Goal: Task Accomplishment & Management: Manage account settings

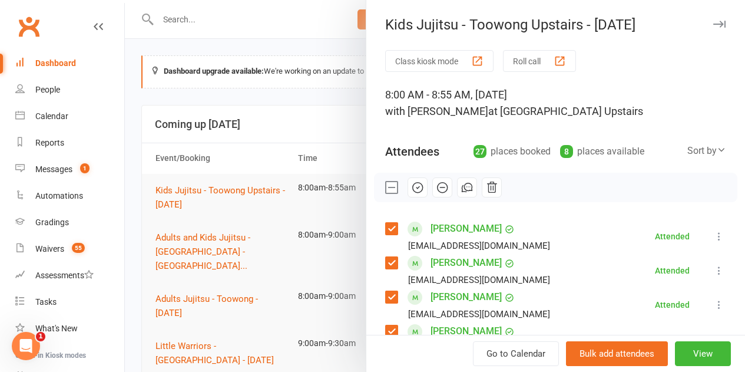
scroll to position [430, 0]
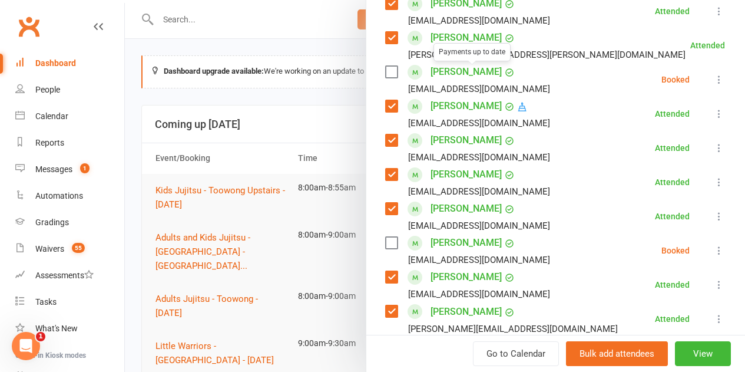
click at [279, 114] on div at bounding box center [435, 186] width 620 height 372
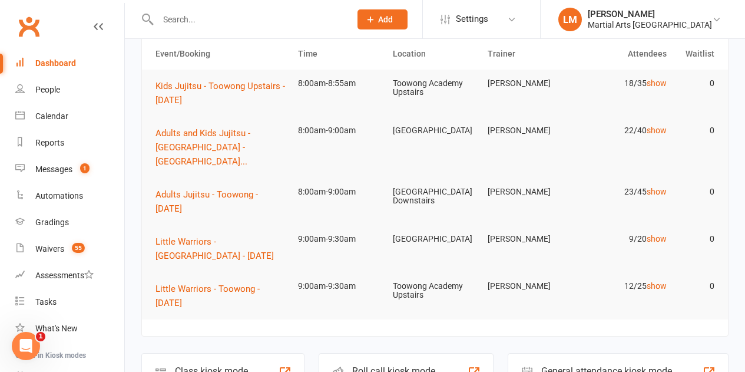
scroll to position [118, 0]
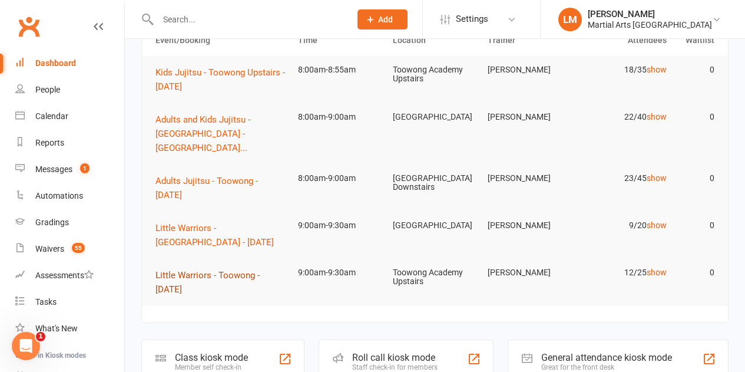
click at [234, 270] on span "Little Warriors - Toowong - [DATE]" at bounding box center [207, 282] width 104 height 25
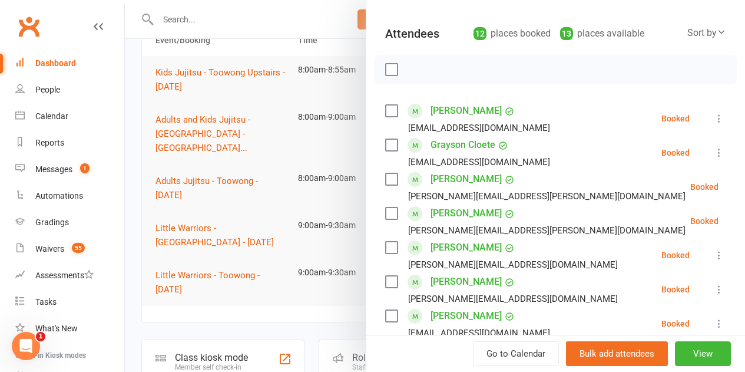
click at [385, 110] on label at bounding box center [391, 111] width 12 height 12
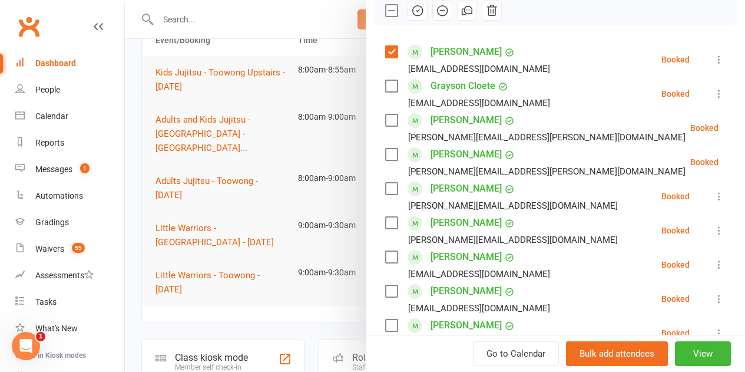
drag, startPoint x: 383, startPoint y: 90, endPoint x: 384, endPoint y: 102, distance: 11.8
click at [385, 90] on label at bounding box center [391, 86] width 12 height 12
click at [385, 121] on label at bounding box center [391, 120] width 12 height 12
click at [385, 150] on label at bounding box center [391, 154] width 12 height 12
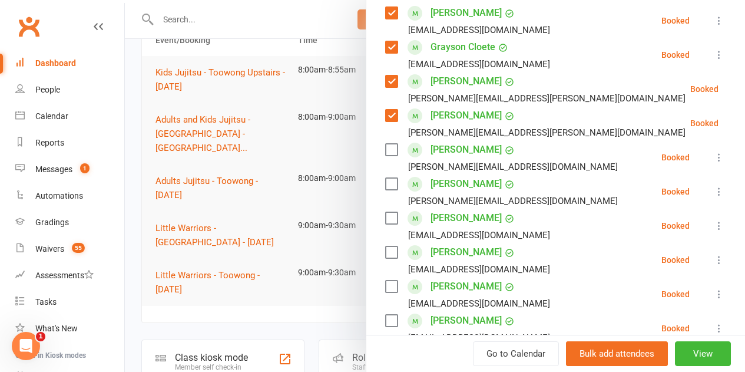
scroll to position [236, 0]
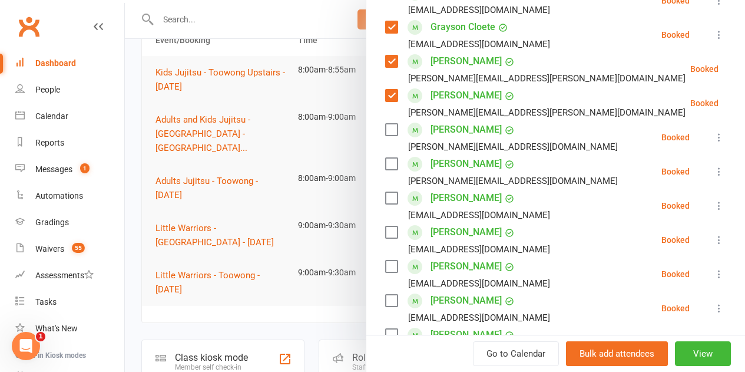
click at [385, 125] on label at bounding box center [391, 130] width 12 height 12
click at [385, 163] on label at bounding box center [391, 164] width 12 height 12
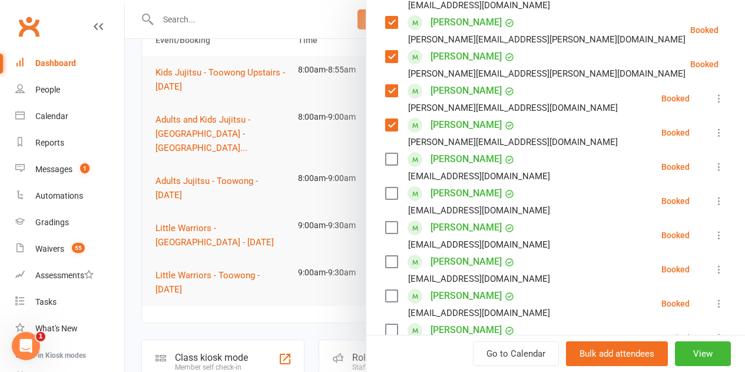
scroll to position [295, 0]
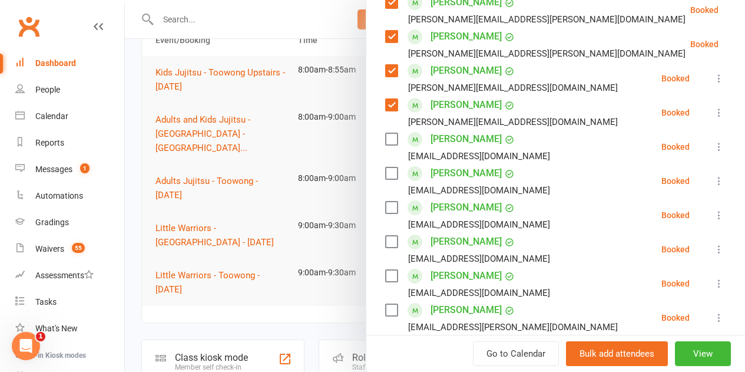
click at [385, 244] on label at bounding box center [391, 242] width 12 height 12
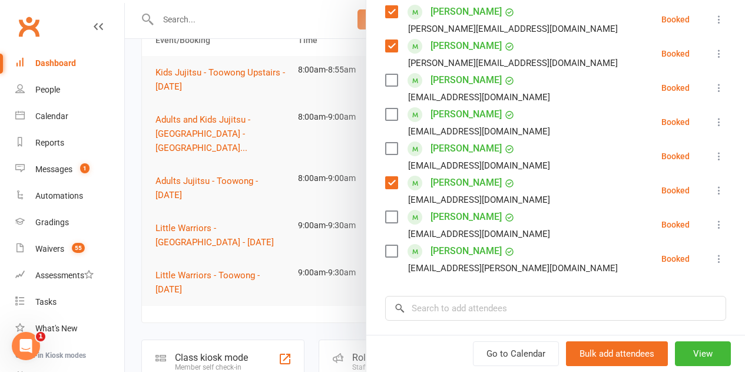
click at [385, 183] on label at bounding box center [391, 183] width 12 height 12
click at [385, 246] on div "Tommy Scudamore-Smith [EMAIL_ADDRESS][PERSON_NAME][DOMAIN_NAME]" at bounding box center [503, 258] width 237 height 34
click at [385, 249] on label at bounding box center [391, 251] width 12 height 12
click at [426, 307] on input "search" at bounding box center [555, 308] width 341 height 25
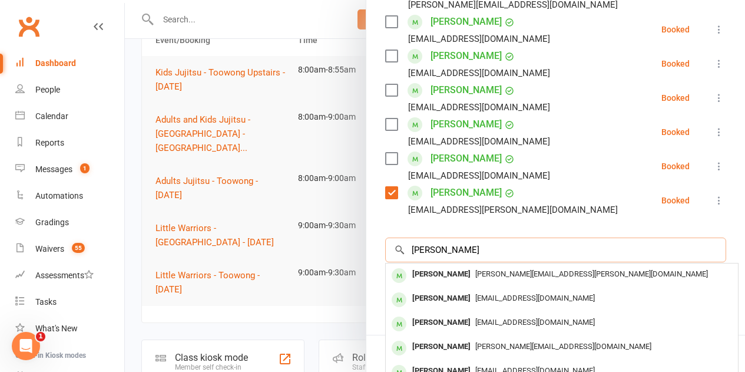
scroll to position [412, 0]
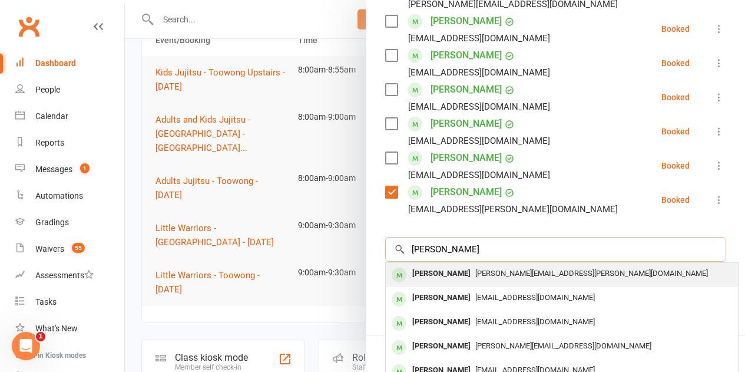
type input "[PERSON_NAME]"
click at [475, 274] on span "[PERSON_NAME][EMAIL_ADDRESS][PERSON_NAME][DOMAIN_NAME]" at bounding box center [591, 273] width 233 height 9
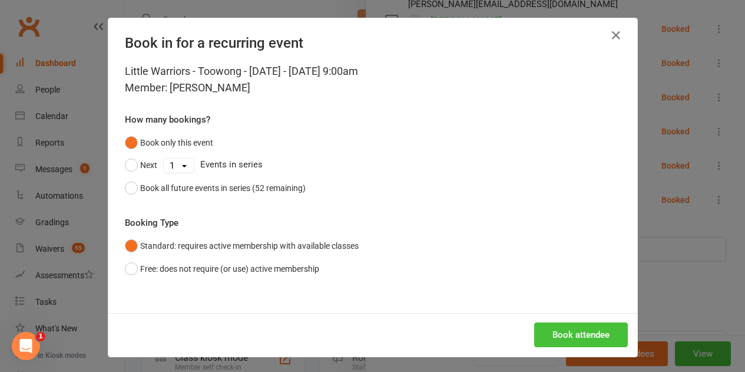
click at [548, 335] on button "Book attendee" at bounding box center [581, 334] width 94 height 25
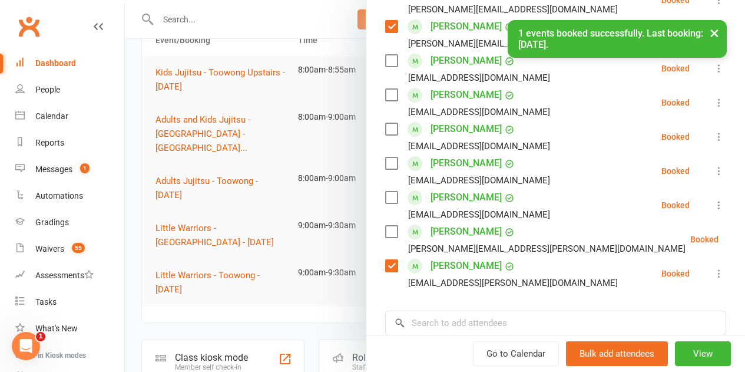
scroll to position [353, 0]
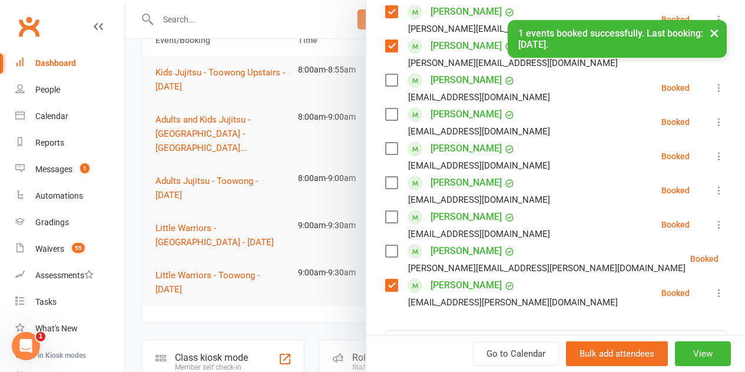
click at [385, 247] on label at bounding box center [391, 251] width 12 height 12
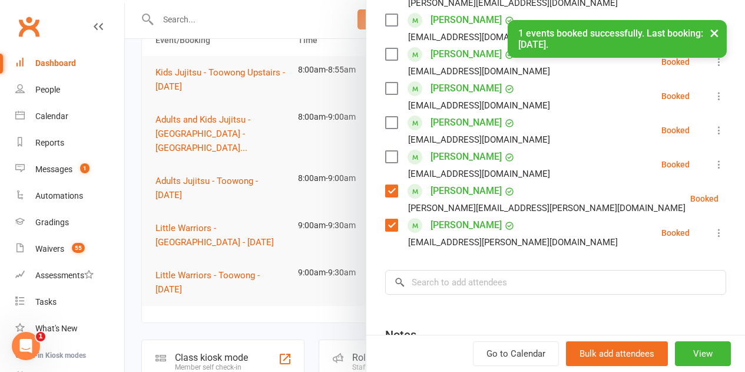
scroll to position [471, 0]
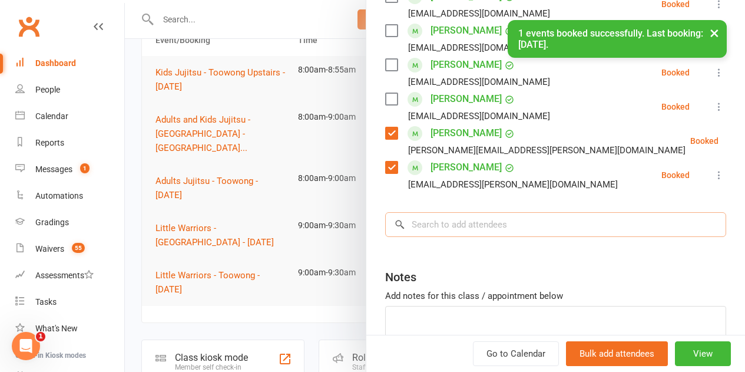
click at [431, 224] on input "search" at bounding box center [555, 224] width 341 height 25
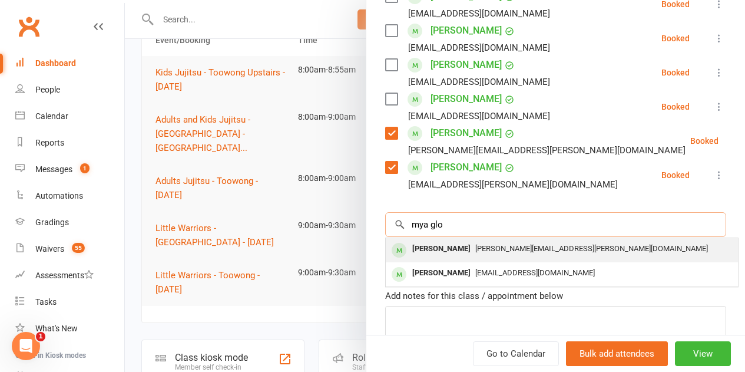
type input "mya glo"
click at [422, 248] on div "[PERSON_NAME]" at bounding box center [442, 248] width 68 height 17
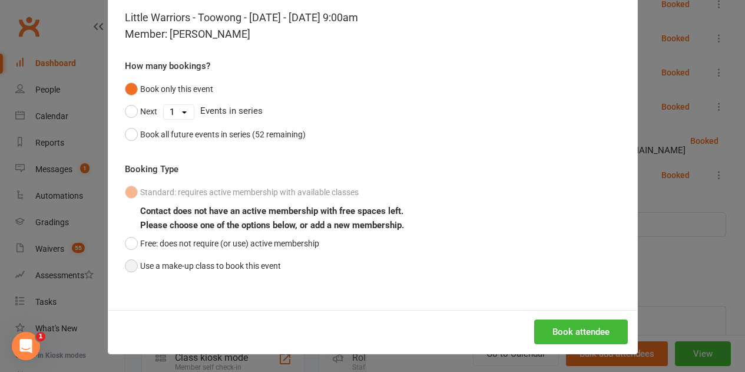
click at [210, 270] on button "Use a make-up class to book this event" at bounding box center [203, 265] width 156 height 22
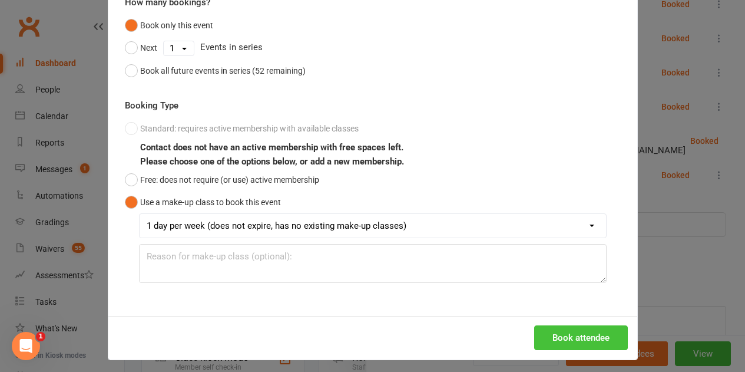
scroll to position [123, 0]
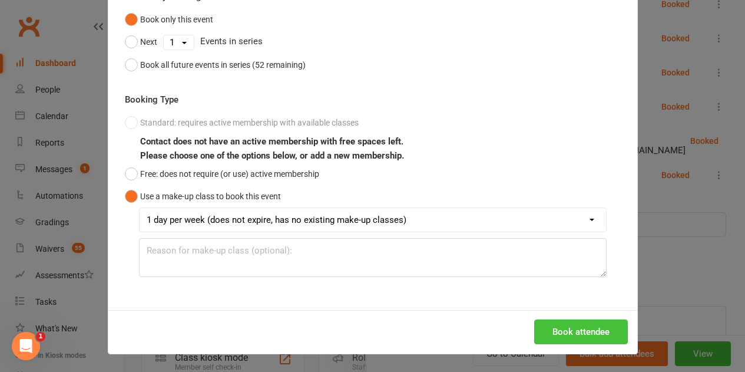
click at [551, 330] on button "Book attendee" at bounding box center [581, 331] width 94 height 25
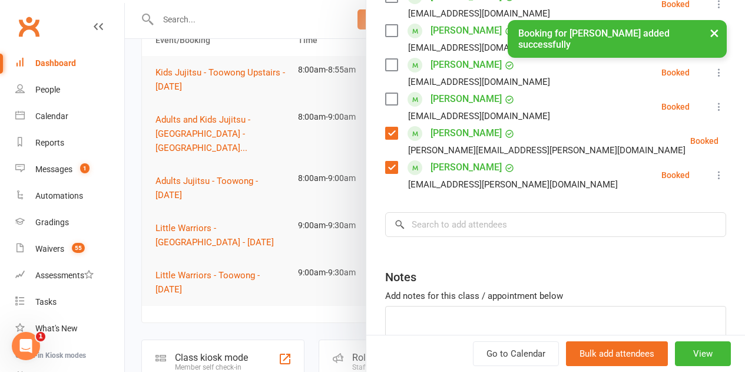
scroll to position [505, 0]
click at [429, 226] on input "search" at bounding box center [555, 224] width 341 height 25
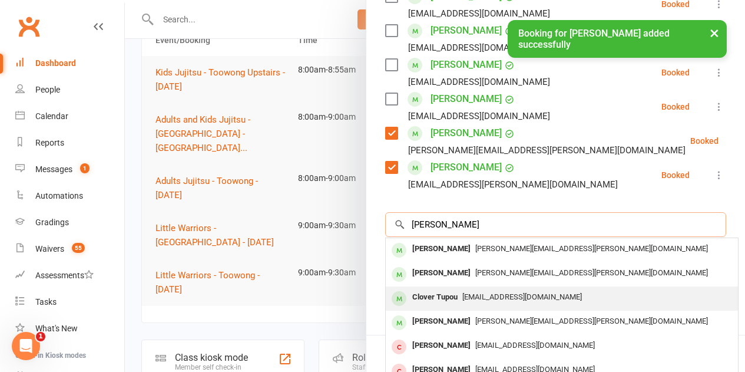
type input "[PERSON_NAME]"
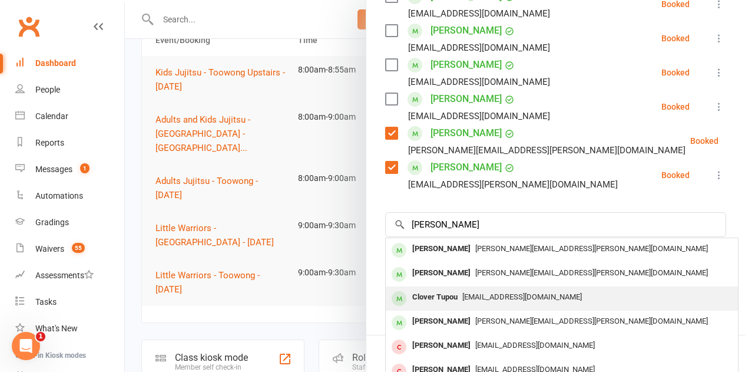
click at [437, 294] on div "Clover Tupou" at bounding box center [435, 297] width 55 height 17
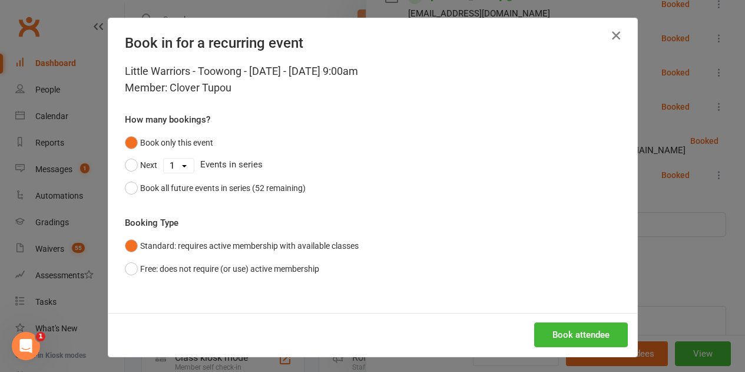
click at [609, 31] on icon "button" at bounding box center [616, 35] width 14 height 14
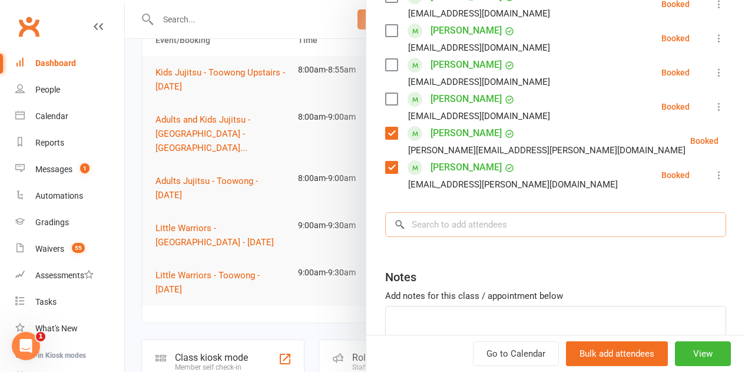
click at [444, 221] on input "search" at bounding box center [555, 224] width 341 height 25
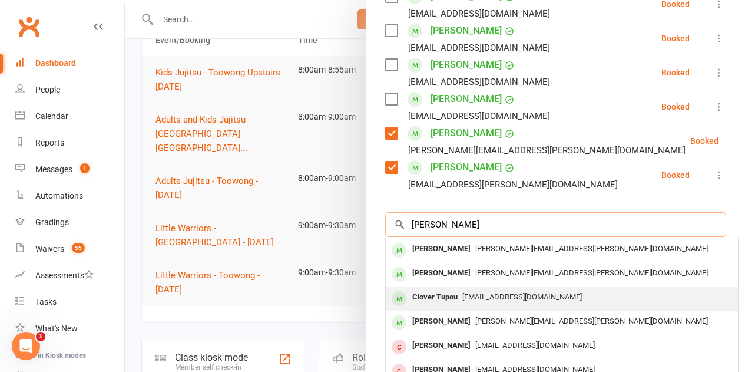
scroll to position [16, 0]
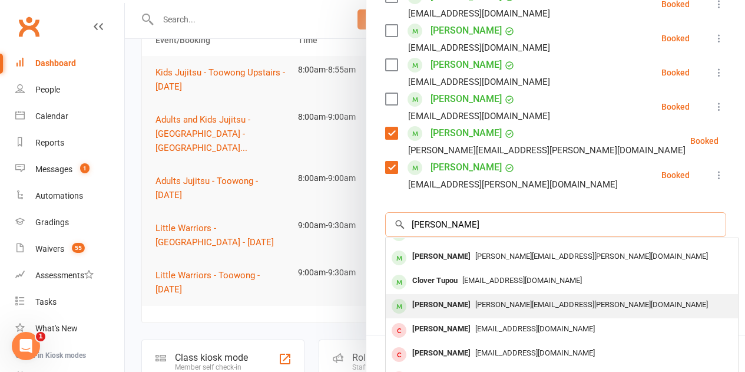
type input "[PERSON_NAME]"
click at [433, 309] on div "[PERSON_NAME]" at bounding box center [442, 304] width 68 height 17
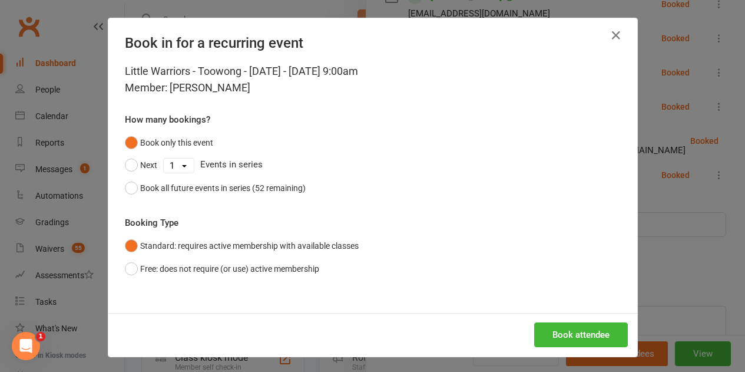
click at [548, 317] on div "Book attendee" at bounding box center [372, 335] width 529 height 44
click at [554, 325] on button "Book attendee" at bounding box center [581, 334] width 94 height 25
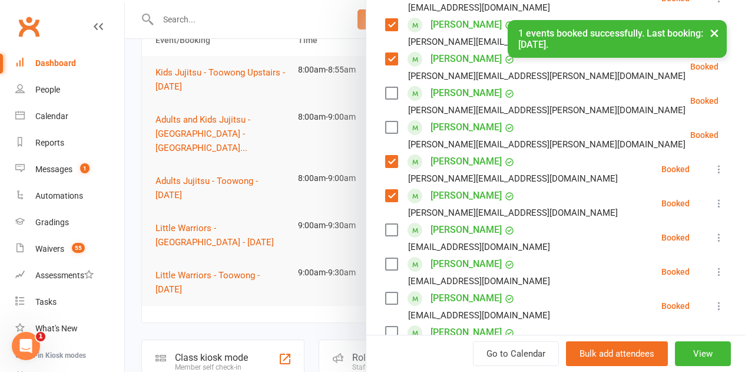
scroll to position [245, 0]
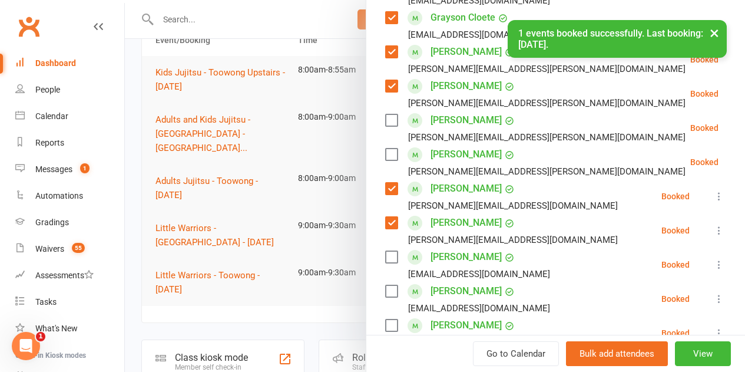
click at [385, 150] on label at bounding box center [391, 154] width 12 height 12
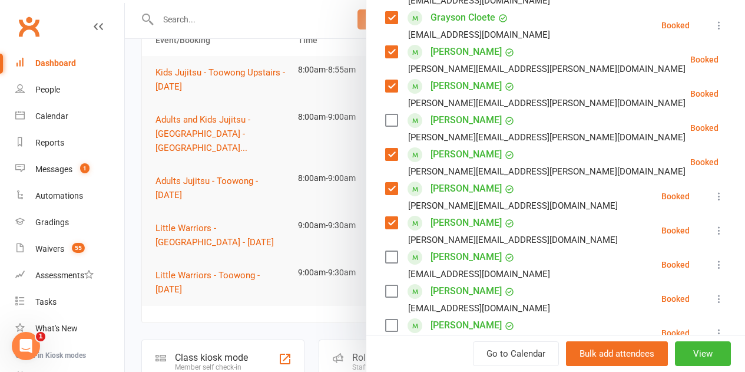
click at [385, 123] on label at bounding box center [391, 120] width 12 height 12
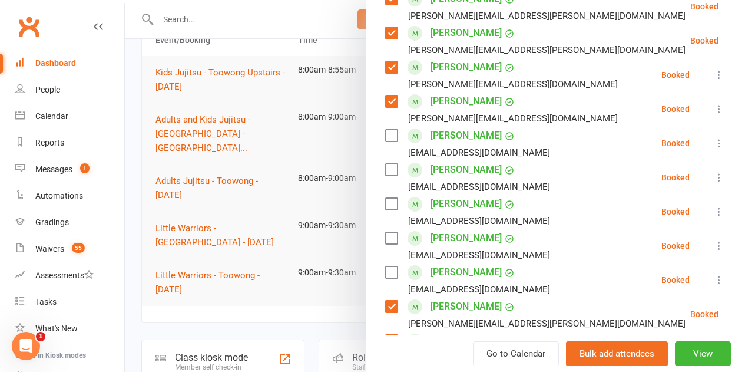
scroll to position [540, 0]
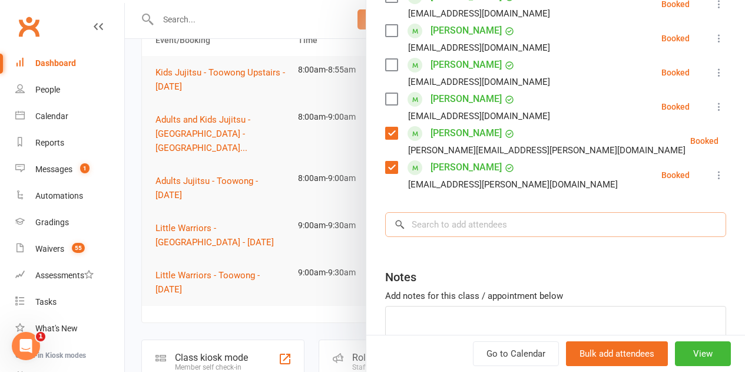
click at [421, 222] on input "search" at bounding box center [555, 224] width 341 height 25
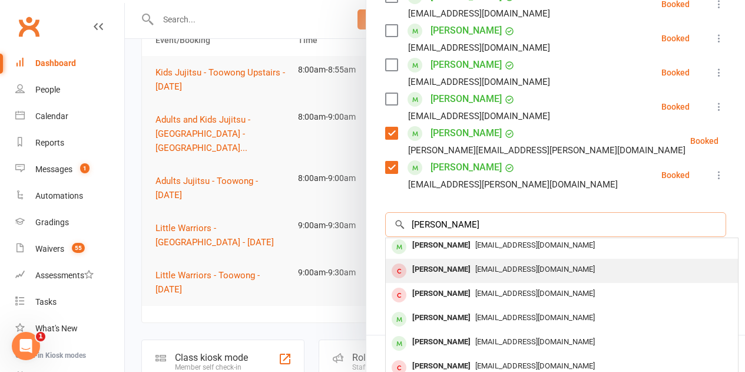
scroll to position [0, 0]
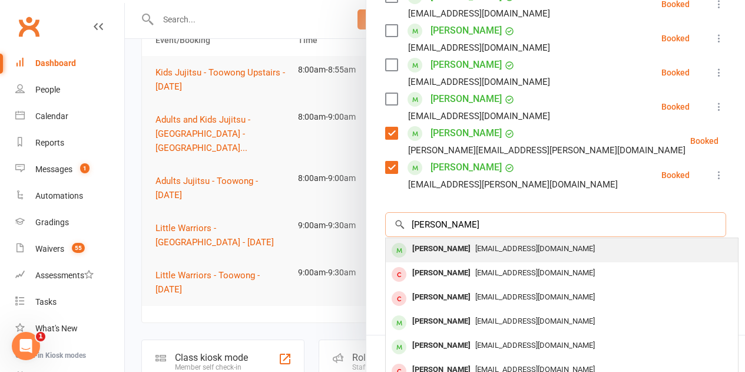
type input "[PERSON_NAME]"
click at [431, 247] on div "[PERSON_NAME]" at bounding box center [442, 248] width 68 height 17
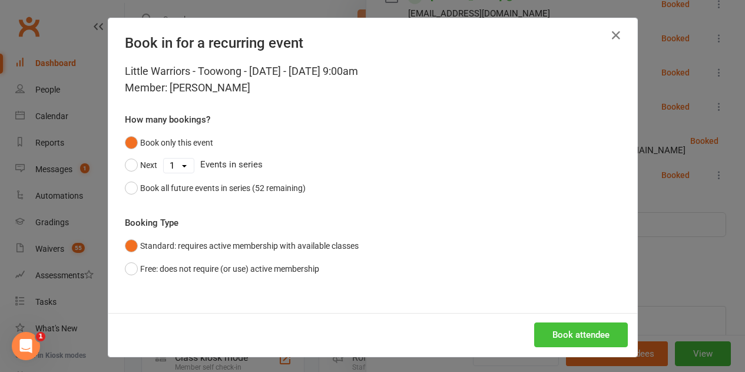
click at [577, 330] on button "Book attendee" at bounding box center [581, 334] width 94 height 25
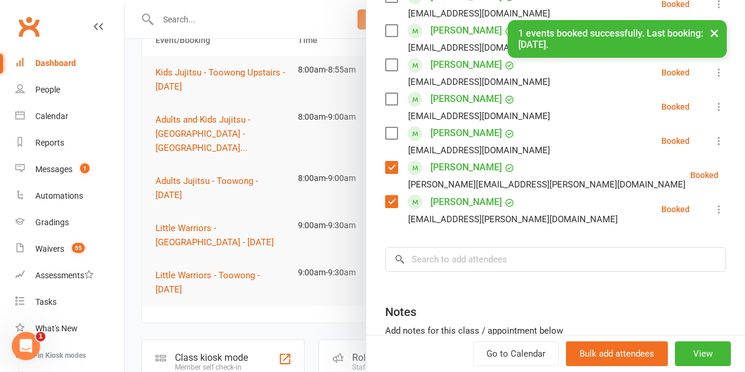
scroll to position [574, 0]
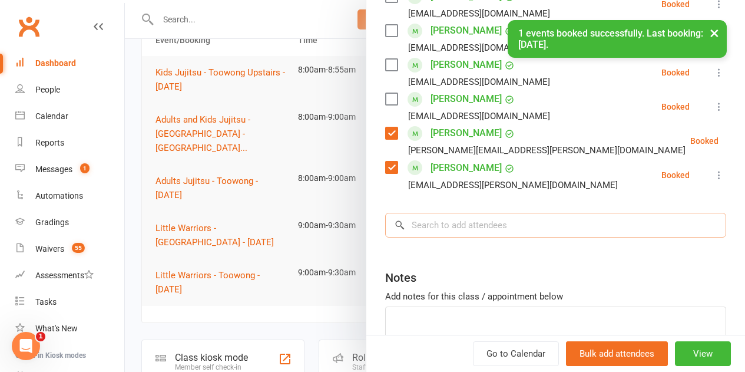
click at [473, 226] on input "search" at bounding box center [555, 225] width 341 height 25
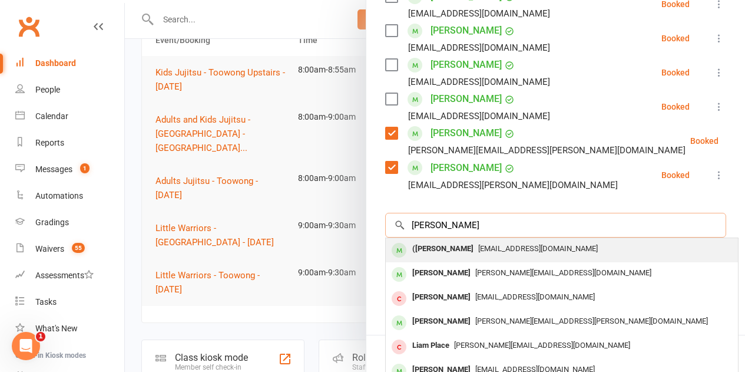
type input "[PERSON_NAME]"
click at [436, 248] on div "([PERSON_NAME]" at bounding box center [443, 248] width 71 height 17
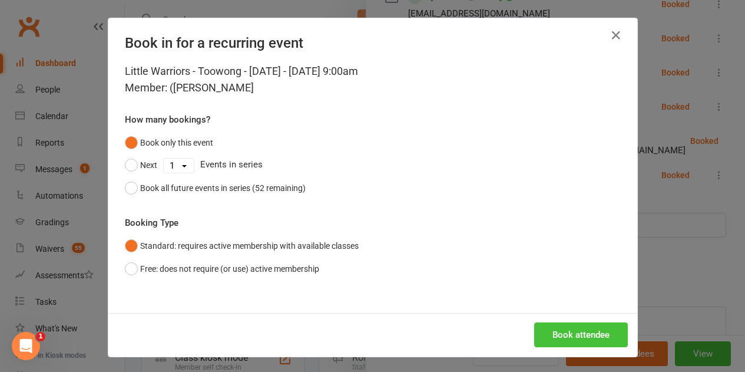
click at [610, 338] on button "Book attendee" at bounding box center [581, 334] width 94 height 25
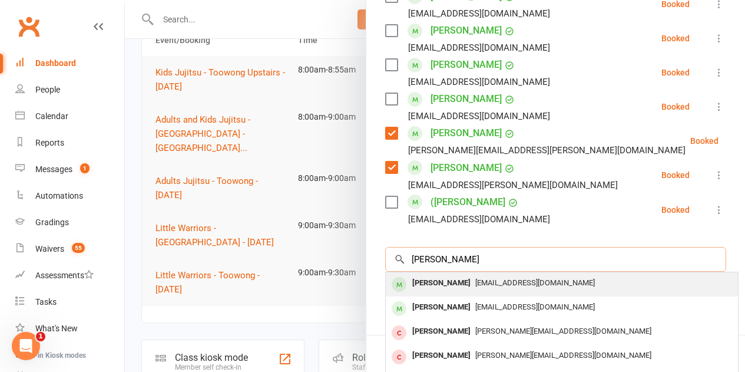
type input "[PERSON_NAME]"
click at [435, 283] on div "[PERSON_NAME]" at bounding box center [442, 282] width 68 height 17
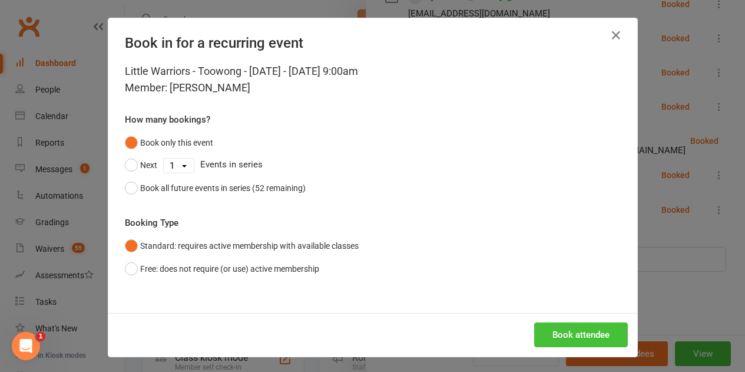
click at [597, 338] on button "Book attendee" at bounding box center [581, 334] width 94 height 25
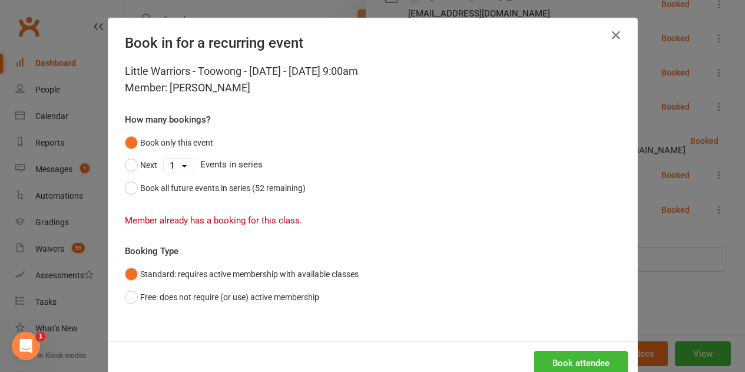
click at [621, 34] on div "Book in for a recurring event" at bounding box center [372, 40] width 529 height 45
click at [609, 34] on icon "button" at bounding box center [616, 35] width 14 height 14
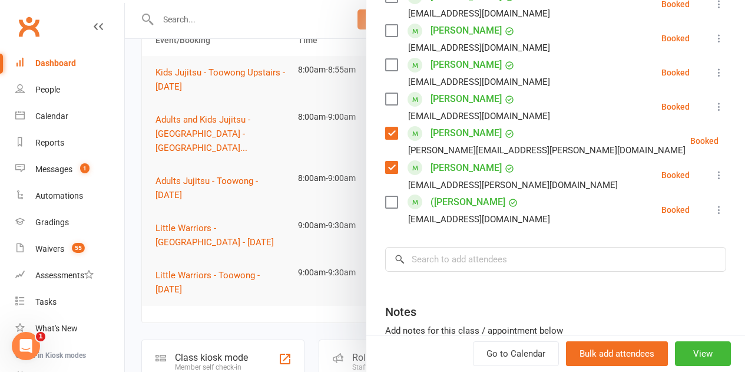
click at [385, 203] on label at bounding box center [391, 202] width 12 height 12
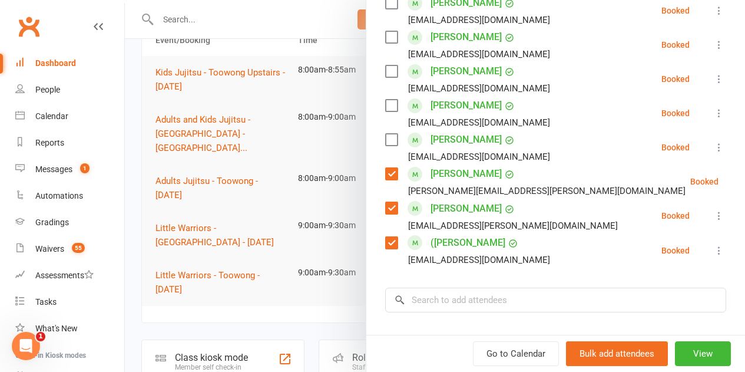
scroll to position [515, 0]
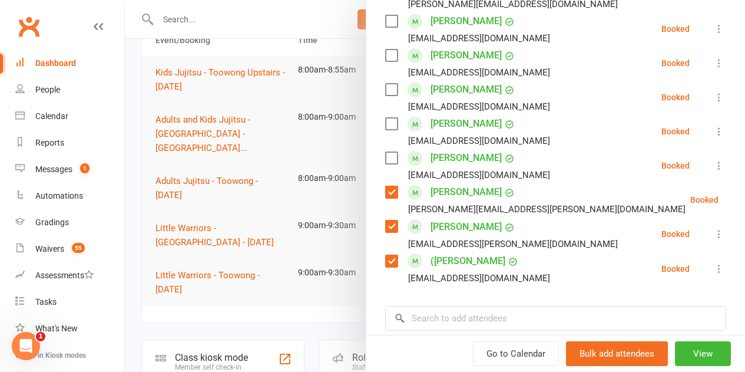
click at [385, 87] on label at bounding box center [391, 90] width 12 height 12
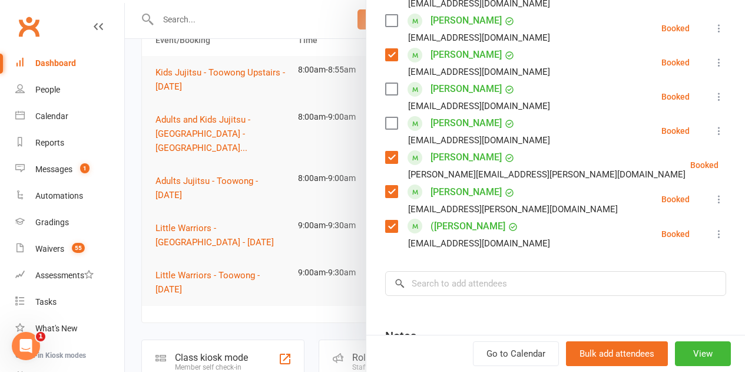
scroll to position [574, 0]
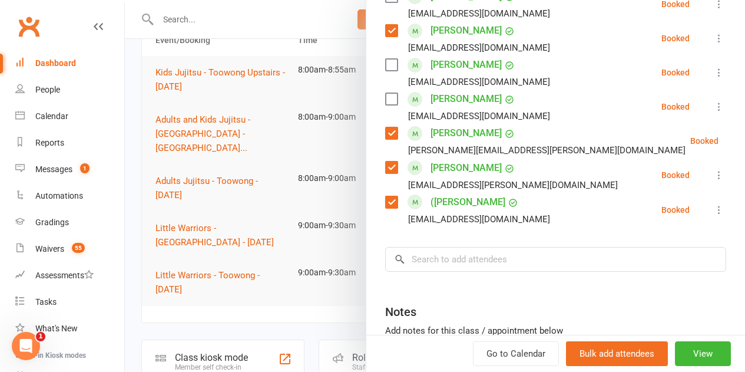
click at [386, 101] on label at bounding box center [391, 99] width 12 height 12
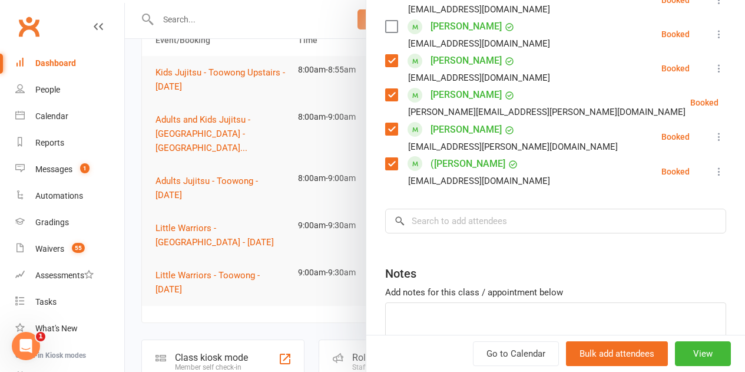
scroll to position [633, 0]
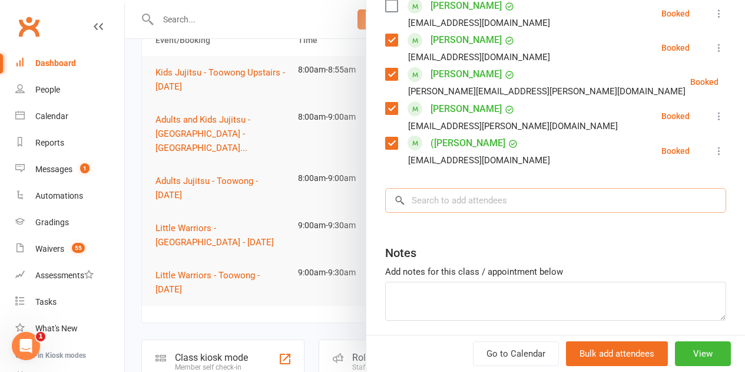
click at [439, 203] on input "search" at bounding box center [555, 200] width 341 height 25
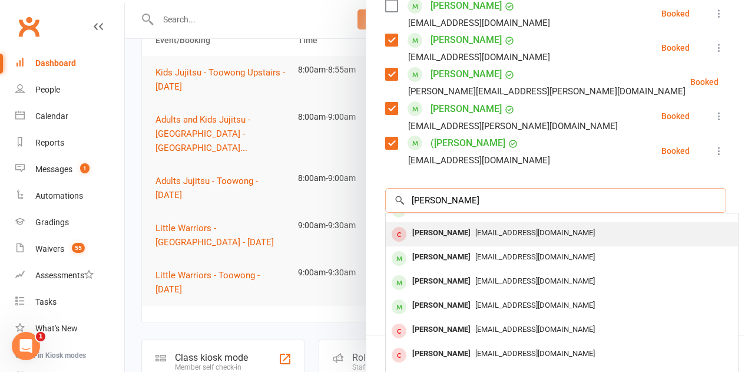
scroll to position [65, 0]
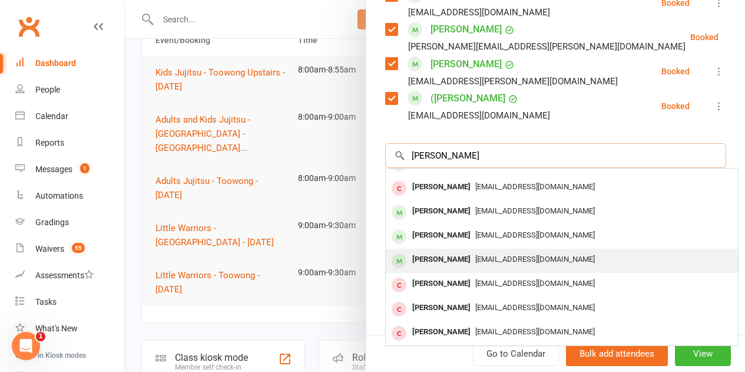
type input "[PERSON_NAME]"
click at [429, 251] on div "[PERSON_NAME]" at bounding box center [442, 259] width 68 height 17
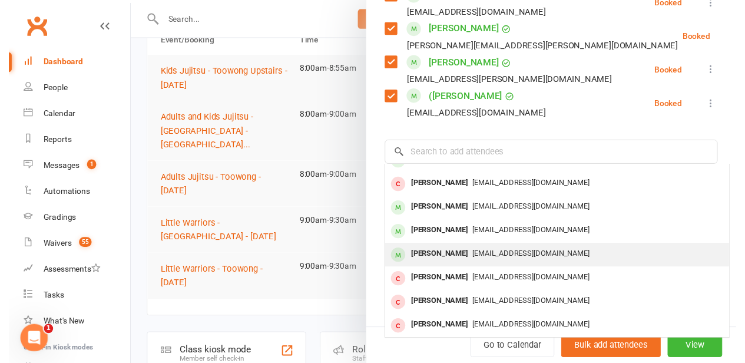
scroll to position [677, 0]
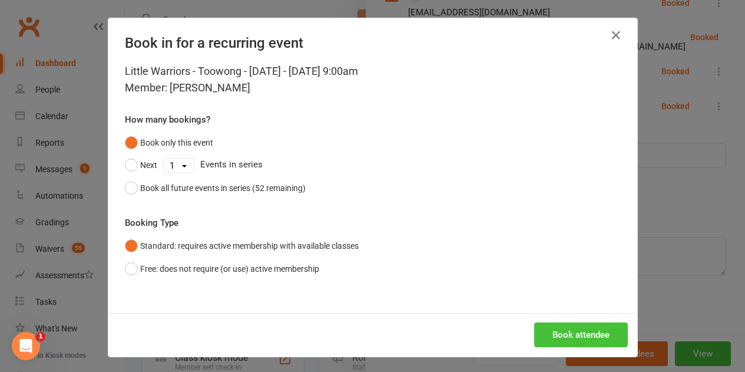
click at [555, 335] on button "Book attendee" at bounding box center [581, 334] width 94 height 25
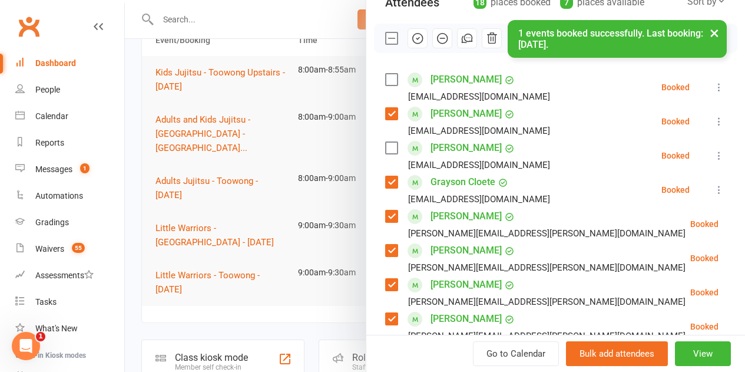
scroll to position [123, 0]
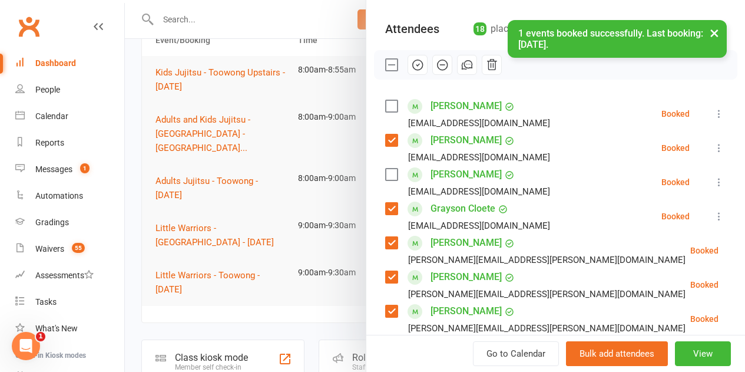
click at [385, 171] on label at bounding box center [391, 174] width 12 height 12
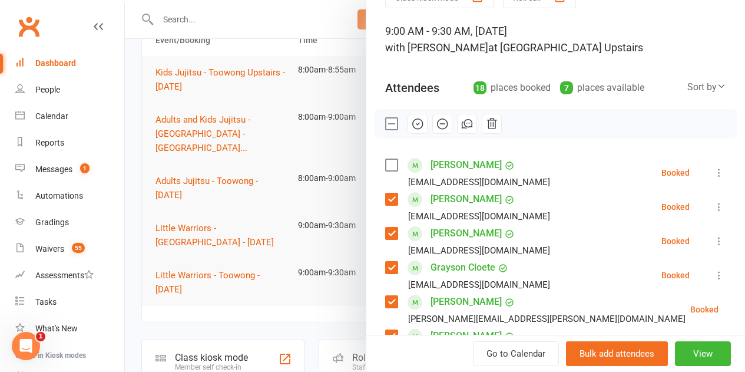
click at [385, 163] on label at bounding box center [391, 165] width 12 height 12
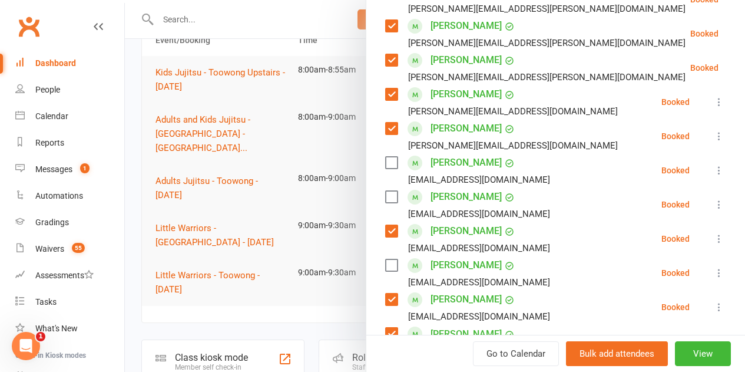
scroll to position [476, 0]
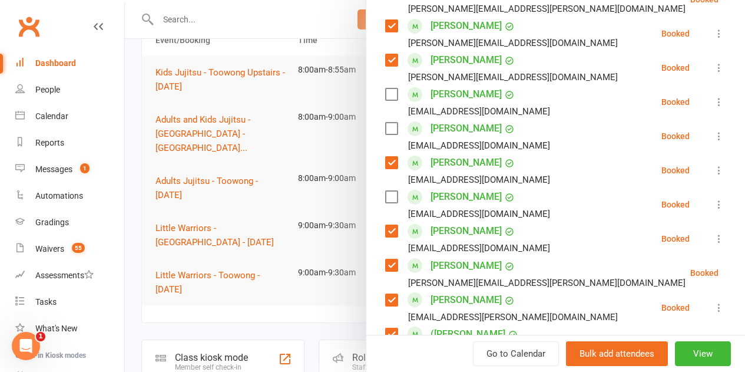
click at [385, 97] on label at bounding box center [391, 94] width 12 height 12
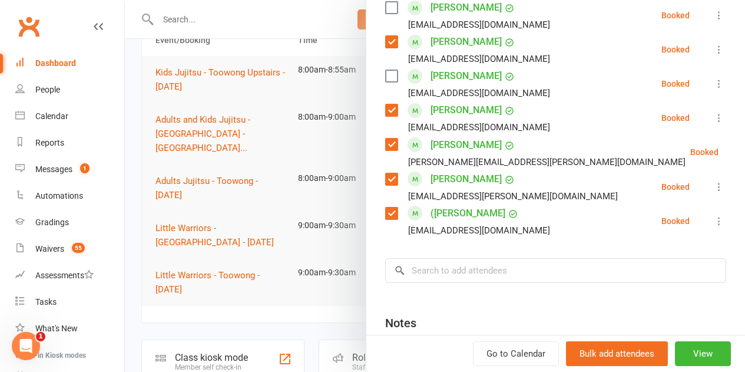
scroll to position [712, 0]
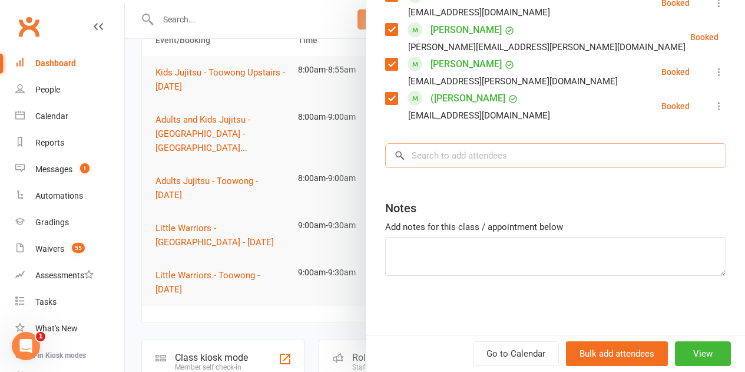
click at [441, 163] on input "search" at bounding box center [555, 155] width 341 height 25
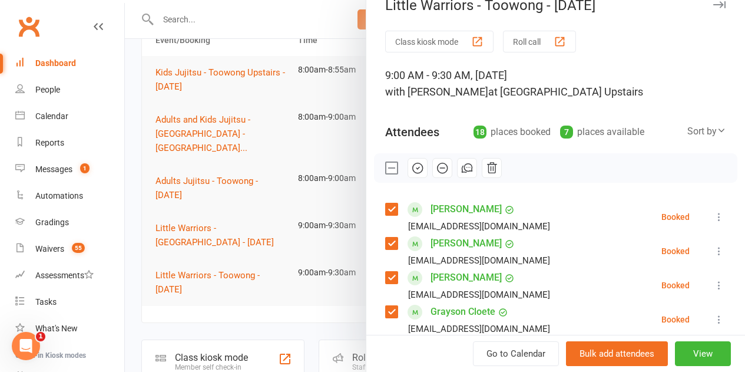
scroll to position [0, 0]
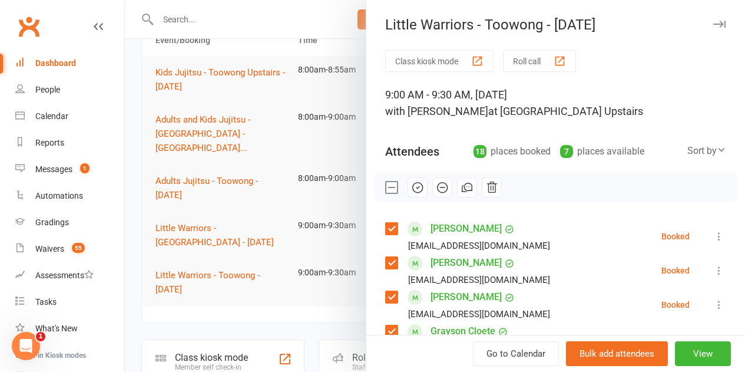
click at [411, 183] on icon "button" at bounding box center [417, 187] width 13 height 13
click at [411, 182] on icon "button" at bounding box center [417, 187] width 13 height 13
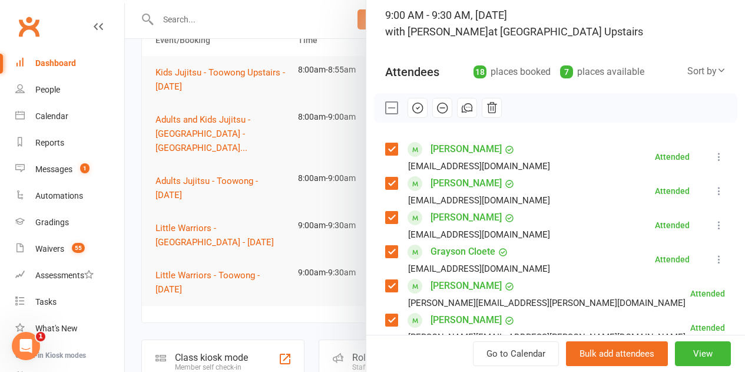
scroll to position [59, 0]
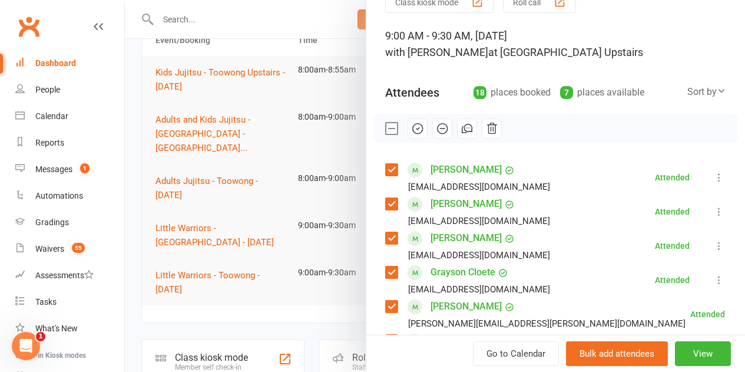
click at [277, 201] on div at bounding box center [435, 186] width 620 height 372
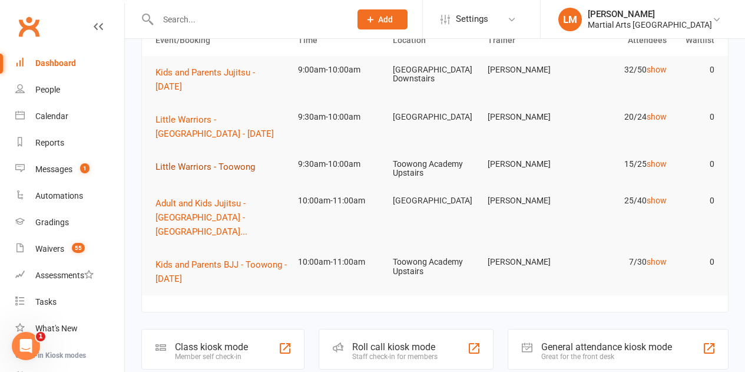
click at [209, 161] on span "Little Warriors - Toowong" at bounding box center [205, 166] width 100 height 11
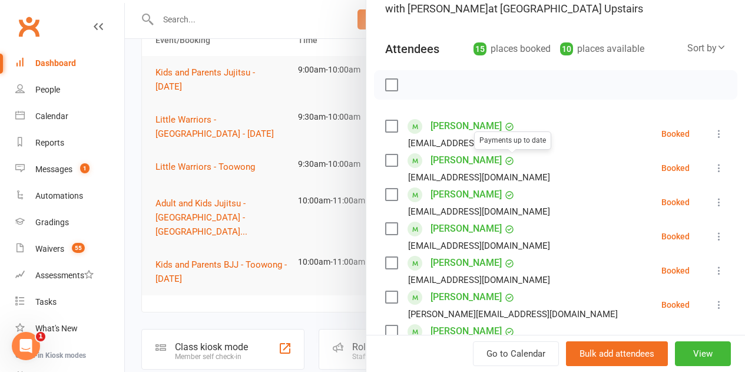
scroll to position [118, 0]
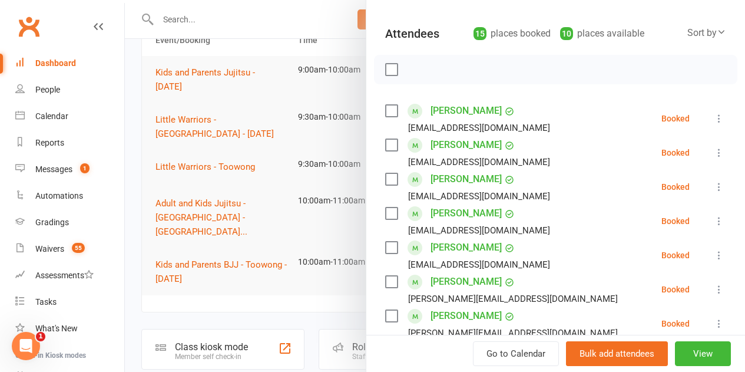
click at [385, 109] on label at bounding box center [391, 111] width 12 height 12
click at [385, 147] on label at bounding box center [391, 145] width 12 height 12
click at [385, 178] on label at bounding box center [391, 179] width 12 height 12
drag, startPoint x: 385, startPoint y: 181, endPoint x: 382, endPoint y: 186, distance: 6.4
click at [385, 184] on label at bounding box center [391, 179] width 12 height 12
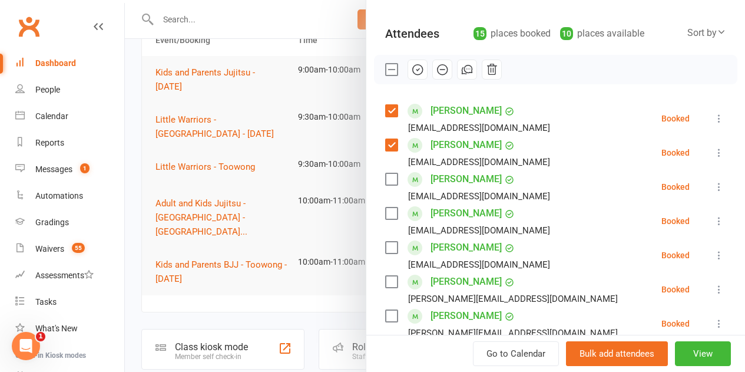
drag, startPoint x: 380, startPoint y: 213, endPoint x: 378, endPoint y: 224, distance: 10.9
click at [385, 216] on label at bounding box center [391, 213] width 12 height 12
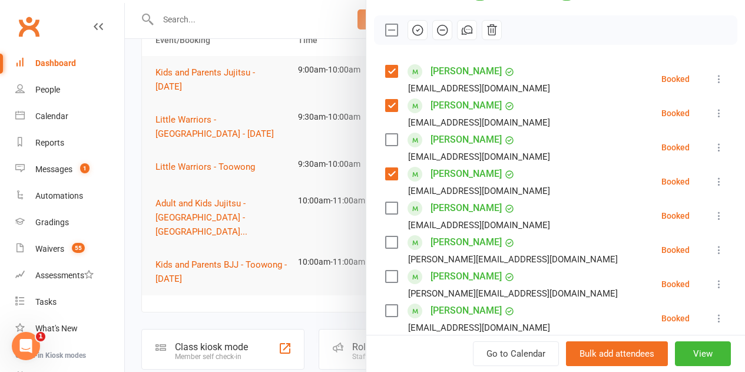
scroll to position [177, 0]
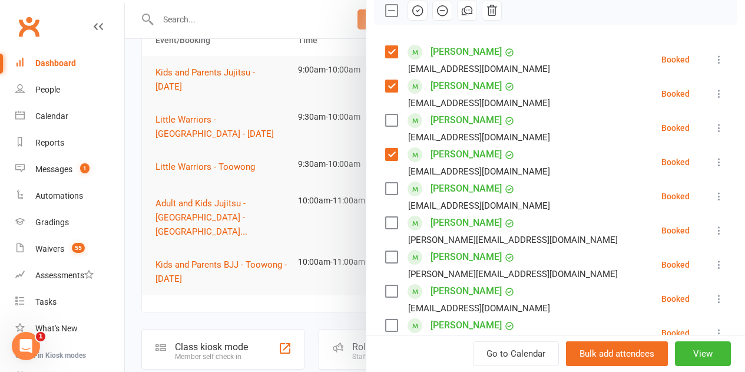
click at [385, 120] on label at bounding box center [391, 120] width 12 height 12
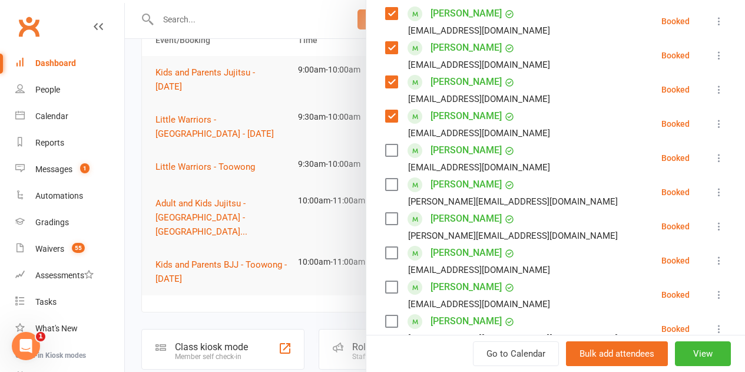
scroll to position [236, 0]
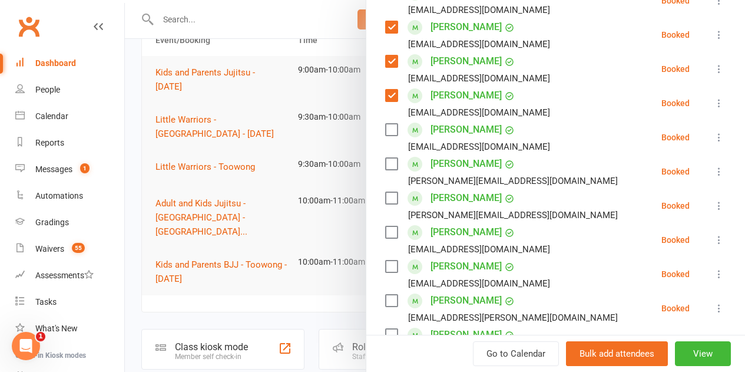
click at [385, 131] on label at bounding box center [391, 130] width 12 height 12
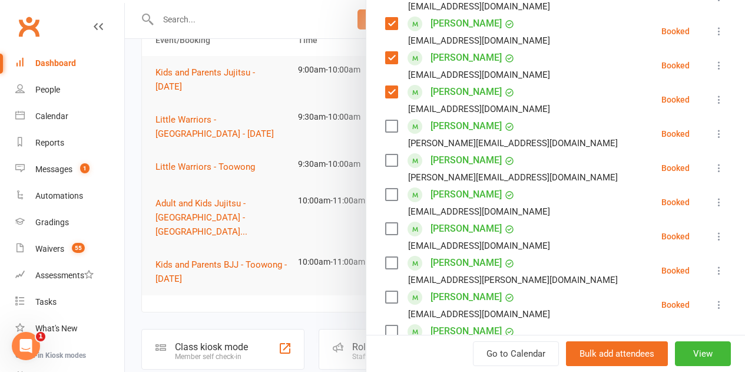
scroll to position [295, 0]
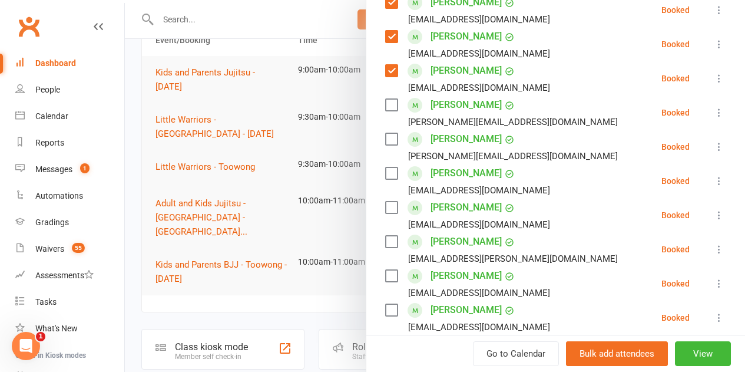
click at [385, 173] on label at bounding box center [391, 173] width 12 height 12
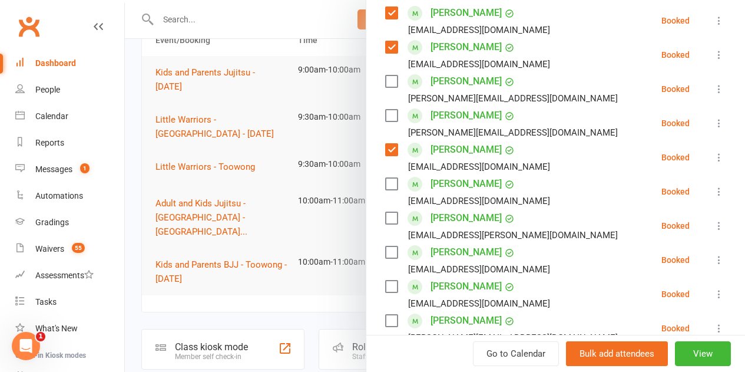
scroll to position [353, 0]
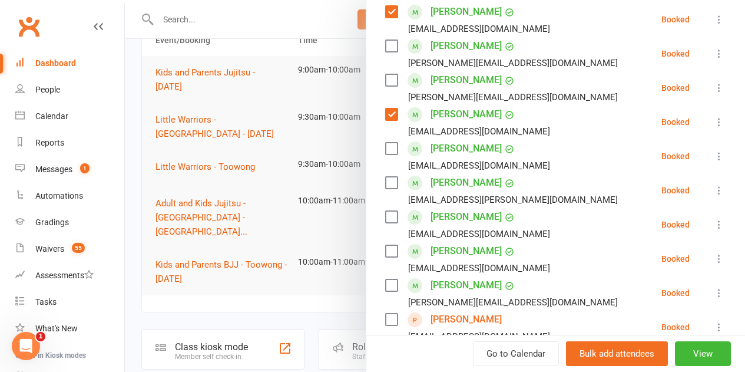
click at [385, 152] on label at bounding box center [391, 149] width 12 height 12
click at [385, 218] on label at bounding box center [391, 217] width 12 height 12
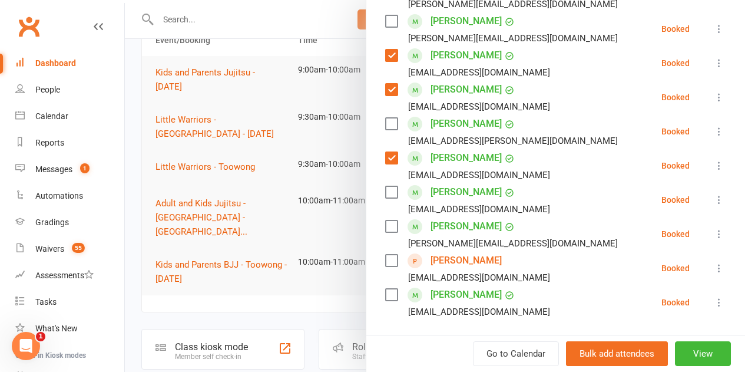
scroll to position [471, 0]
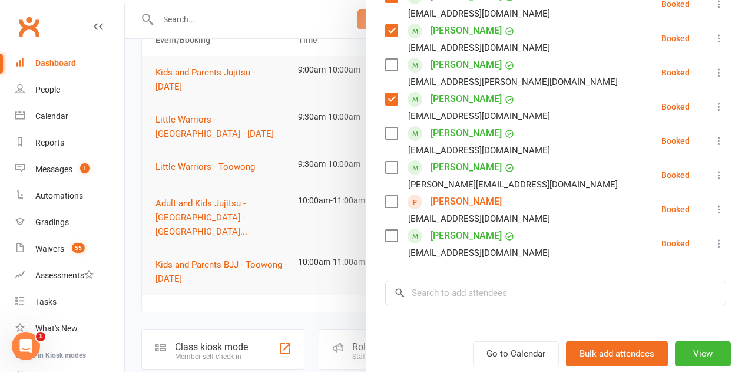
click at [385, 164] on label at bounding box center [391, 167] width 12 height 12
click at [385, 234] on label at bounding box center [391, 236] width 12 height 12
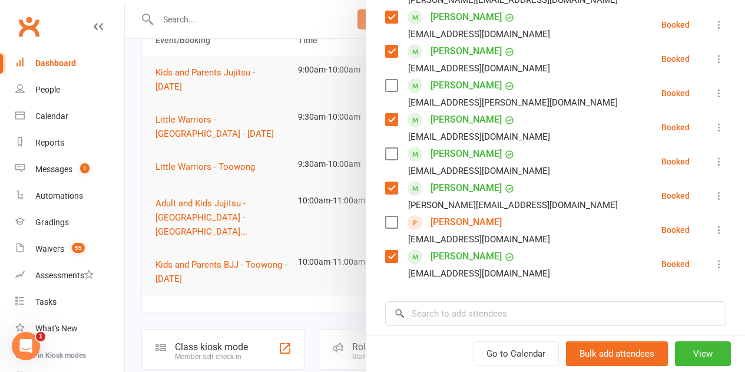
scroll to position [530, 0]
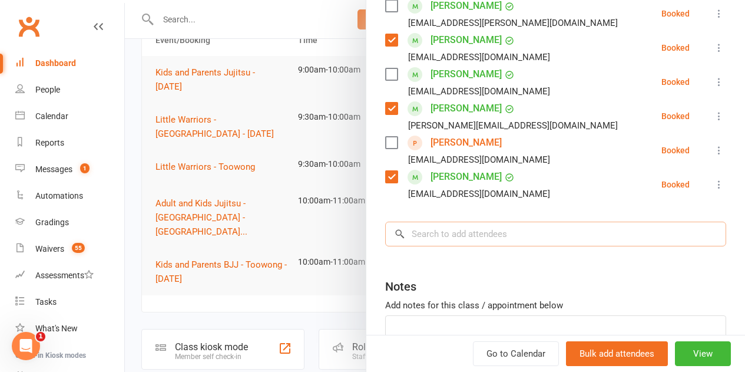
click at [424, 244] on input "search" at bounding box center [555, 233] width 341 height 25
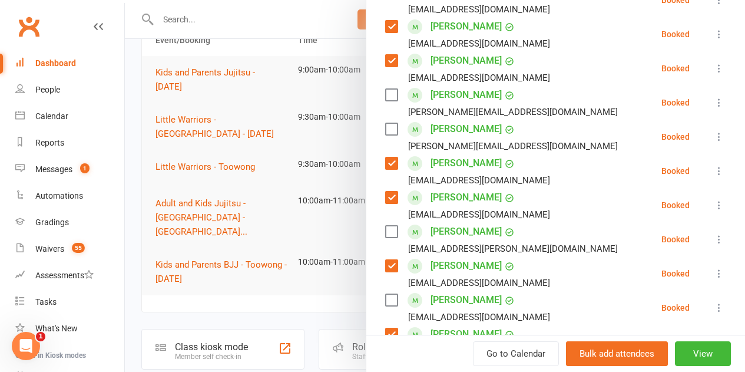
scroll to position [471, 0]
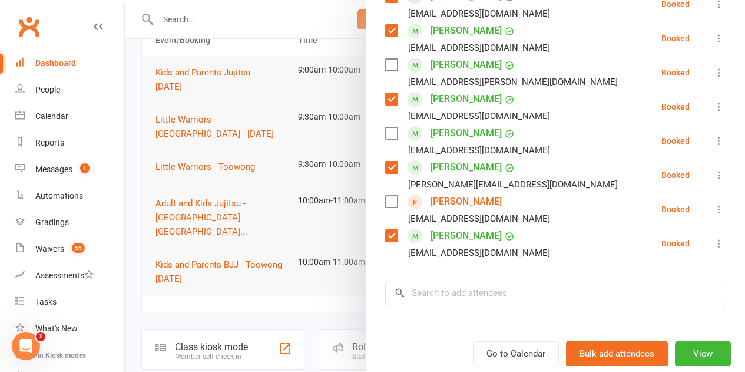
click at [385, 200] on label at bounding box center [391, 202] width 12 height 12
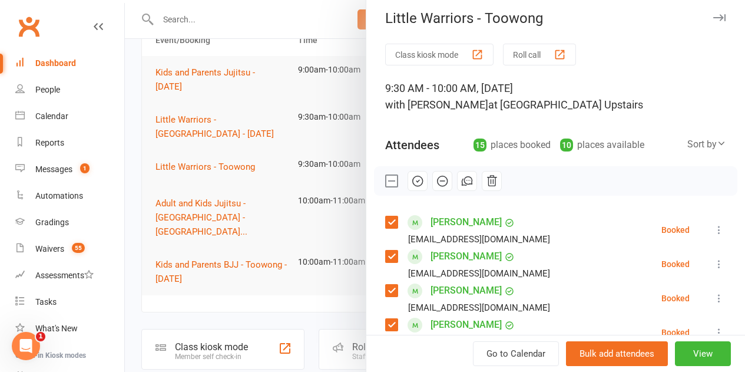
scroll to position [0, 0]
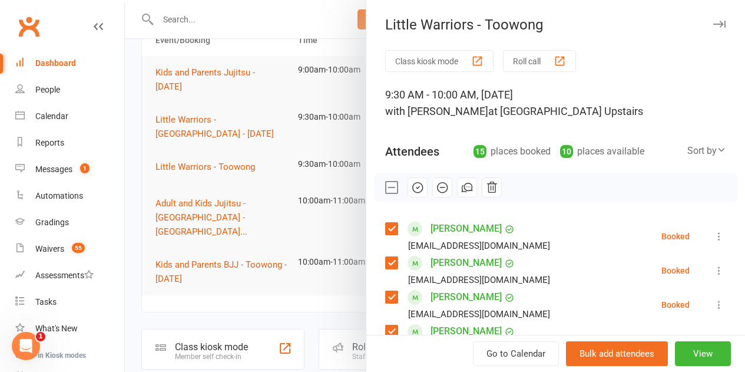
click at [411, 185] on icon "button" at bounding box center [417, 187] width 13 height 13
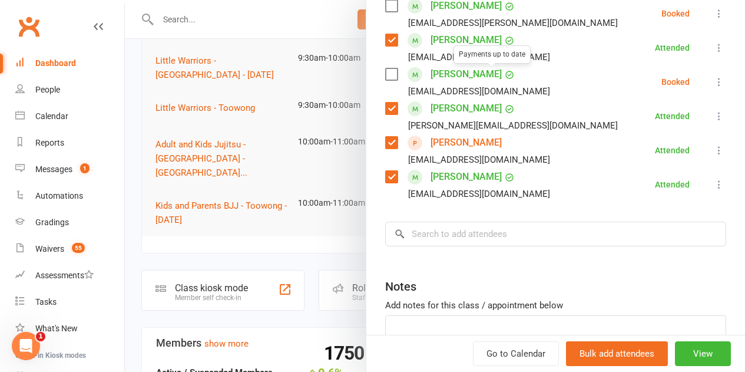
scroll to position [608, 0]
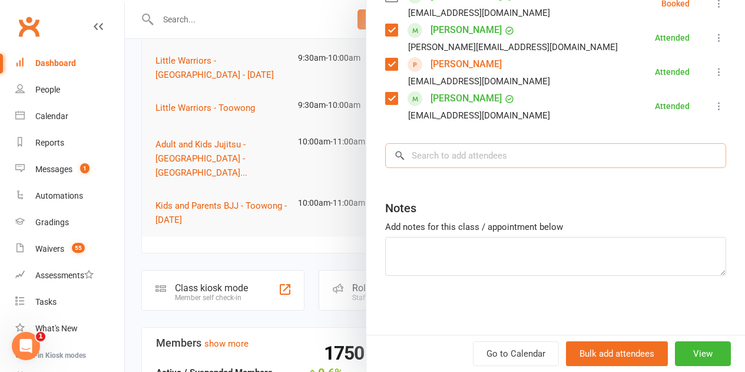
drag, startPoint x: 454, startPoint y: 160, endPoint x: 478, endPoint y: 154, distance: 24.1
click at [454, 160] on input "search" at bounding box center [555, 155] width 341 height 25
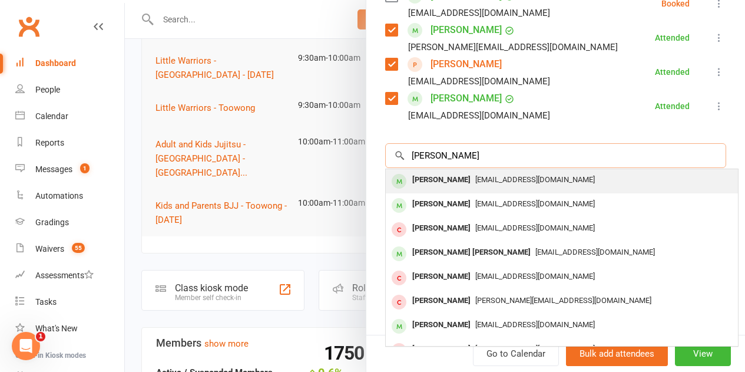
type input "walter pa"
click at [433, 177] on div "Walter Page" at bounding box center [442, 179] width 68 height 17
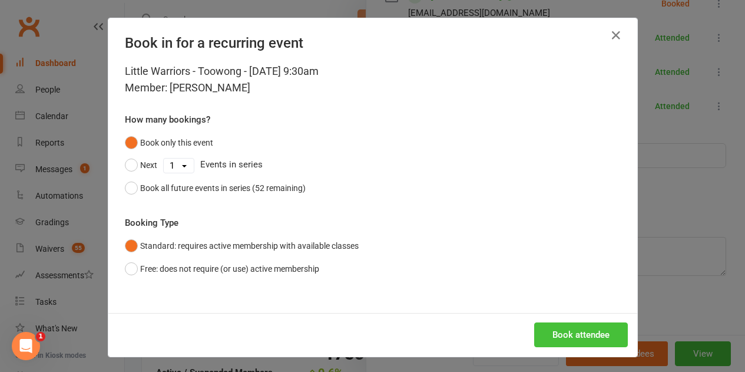
click at [587, 336] on button "Book attendee" at bounding box center [581, 334] width 94 height 25
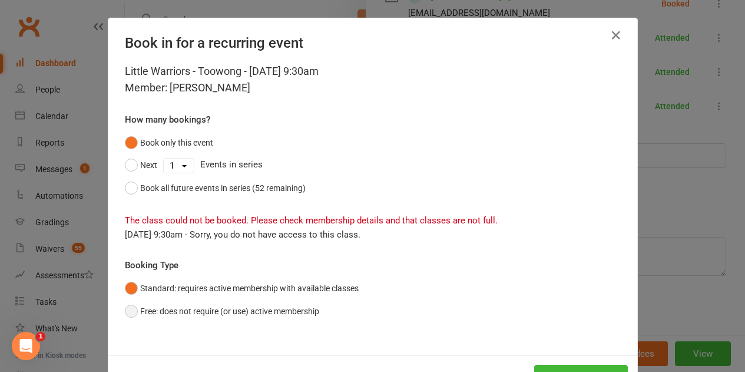
click at [226, 300] on button "Free: does not require (or use) active membership" at bounding box center [222, 311] width 194 height 22
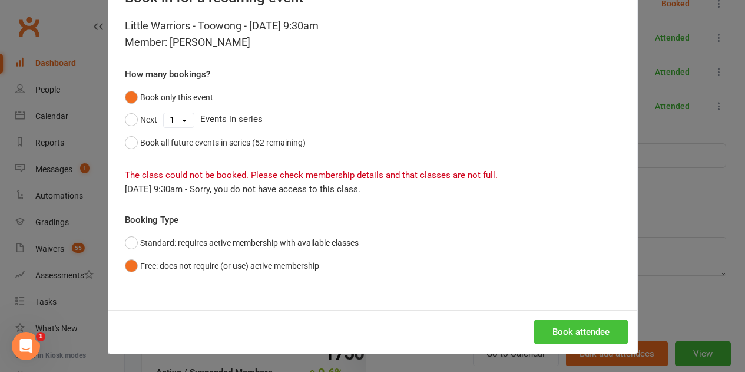
click at [555, 325] on button "Book attendee" at bounding box center [581, 331] width 94 height 25
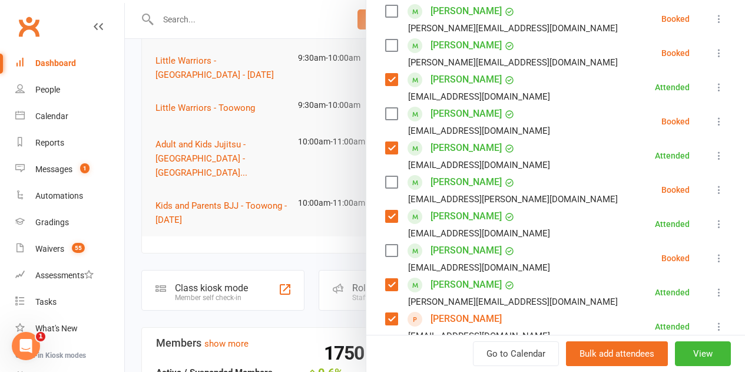
scroll to position [407, 0]
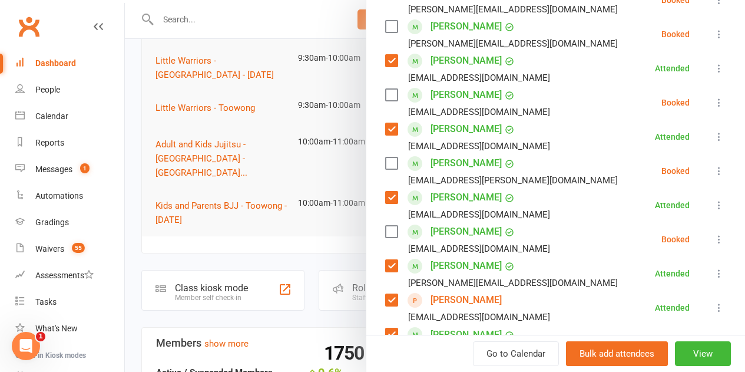
click at [385, 90] on label at bounding box center [391, 95] width 12 height 12
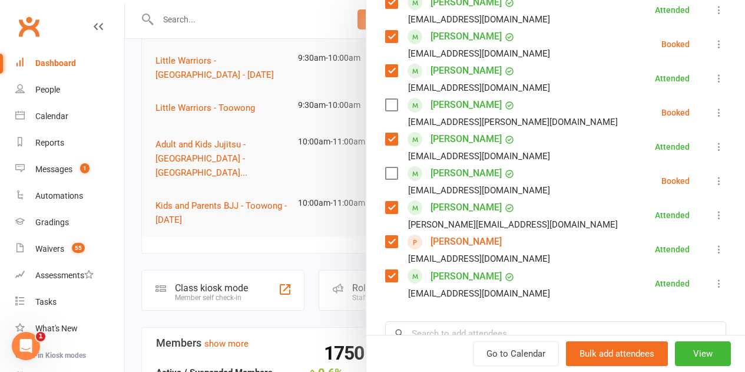
scroll to position [466, 0]
click at [385, 244] on label at bounding box center [391, 241] width 12 height 12
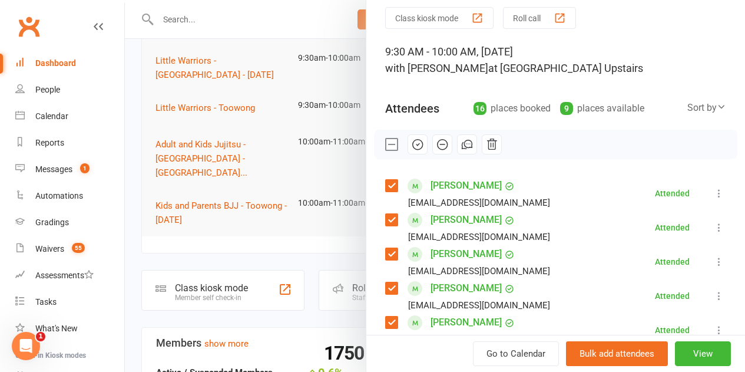
scroll to position [0, 0]
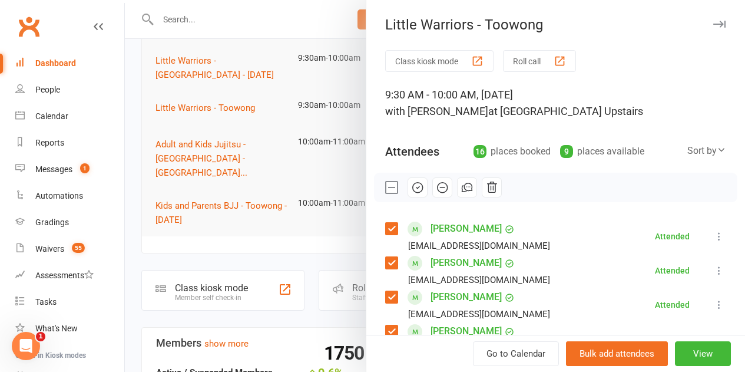
click at [411, 186] on icon "button" at bounding box center [417, 187] width 13 height 13
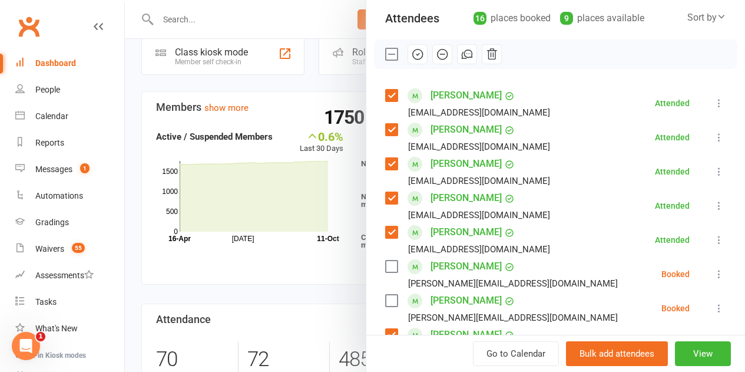
scroll to position [118, 0]
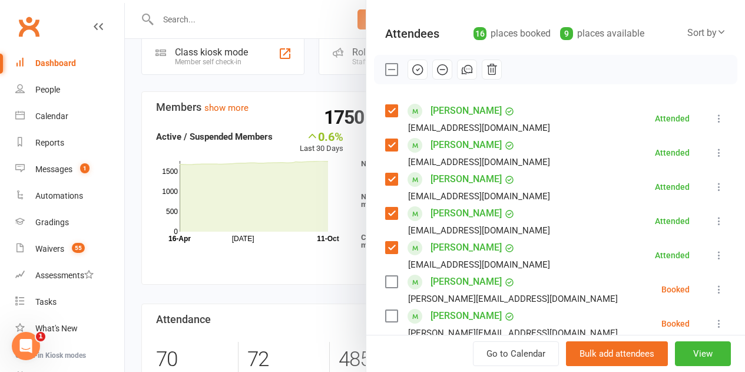
drag, startPoint x: 382, startPoint y: 70, endPoint x: 365, endPoint y: 147, distance: 78.5
click at [385, 70] on label at bounding box center [391, 70] width 12 height 12
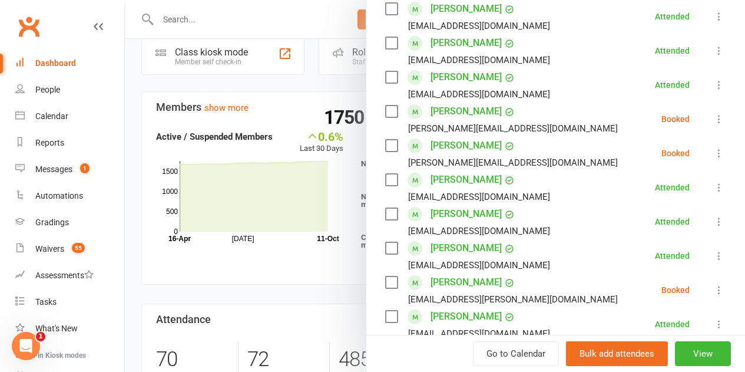
scroll to position [295, 0]
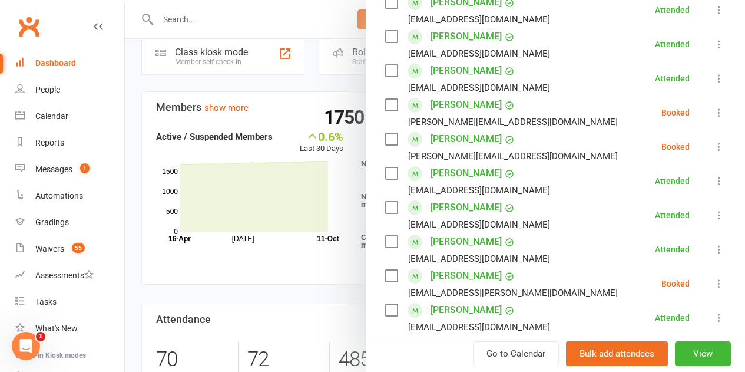
click at [385, 105] on label at bounding box center [391, 105] width 12 height 12
click at [385, 139] on label at bounding box center [391, 139] width 12 height 12
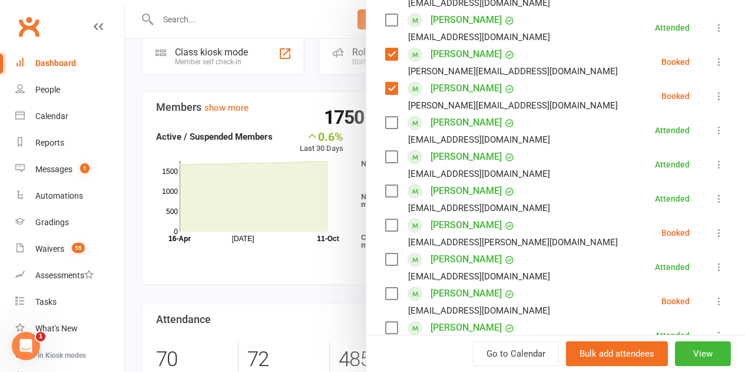
scroll to position [412, 0]
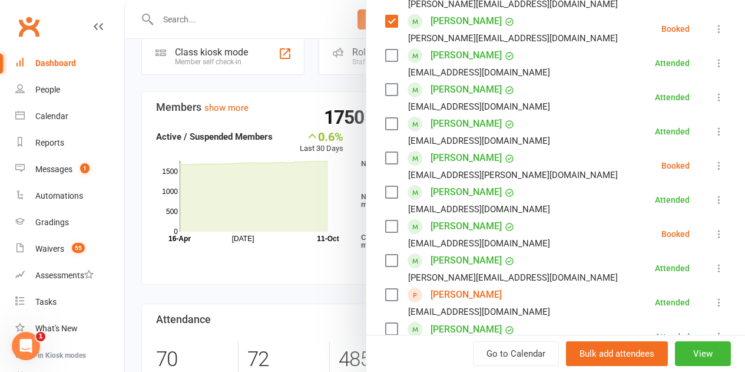
click at [386, 161] on label at bounding box center [391, 158] width 12 height 12
click at [385, 226] on label at bounding box center [391, 226] width 12 height 12
click at [385, 292] on label at bounding box center [391, 295] width 12 height 12
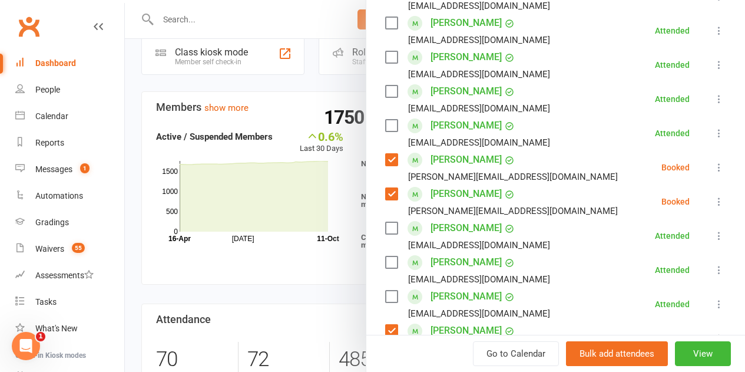
scroll to position [59, 0]
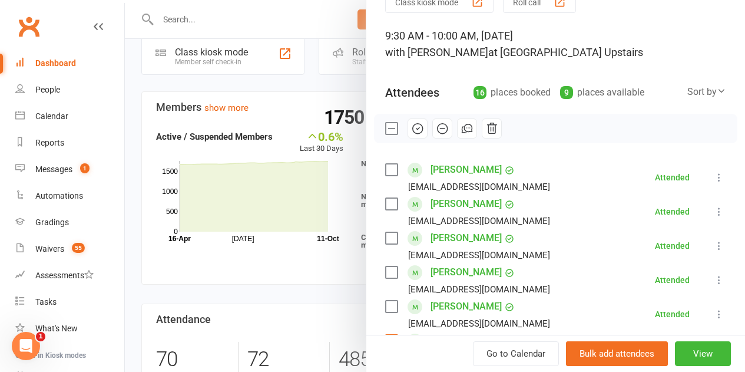
click at [436, 129] on icon "button" at bounding box center [442, 128] width 13 height 13
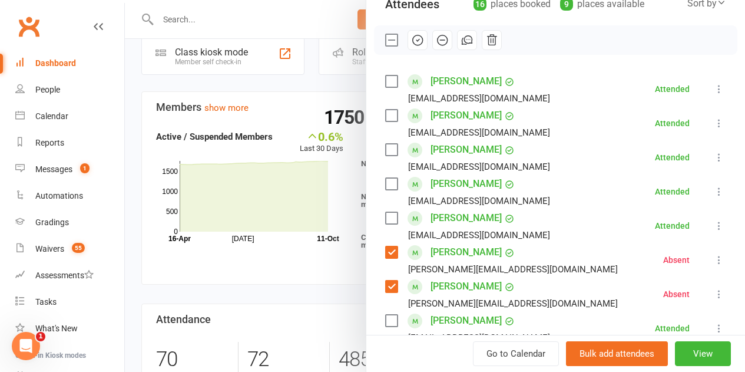
scroll to position [0, 0]
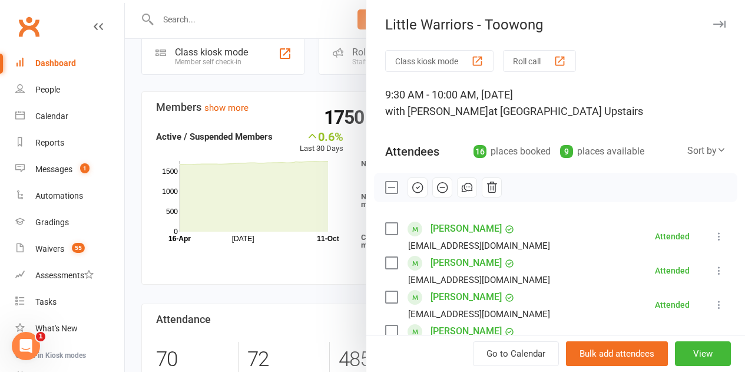
click at [388, 191] on label at bounding box center [391, 187] width 12 height 12
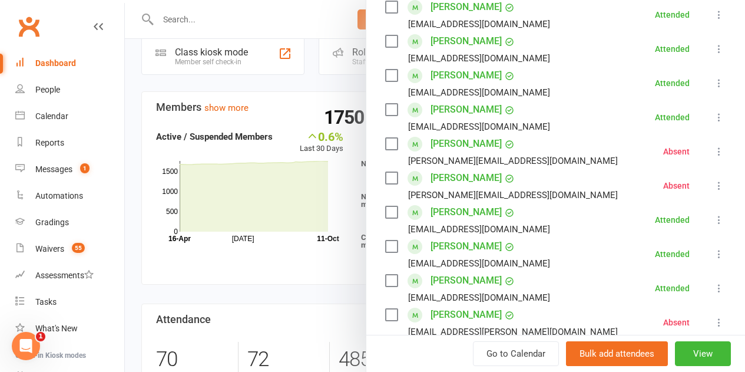
scroll to position [236, 0]
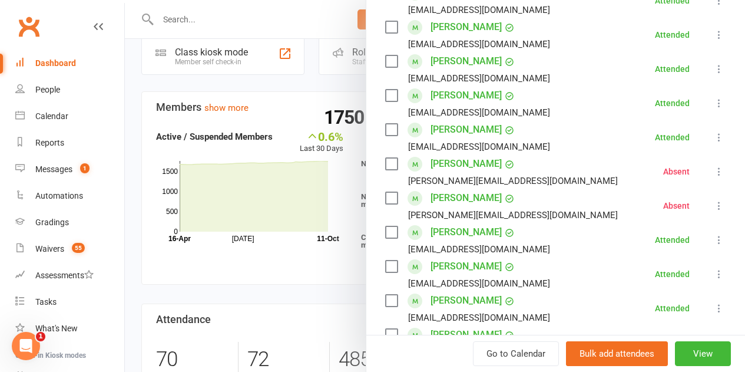
click at [266, 253] on div at bounding box center [435, 186] width 620 height 372
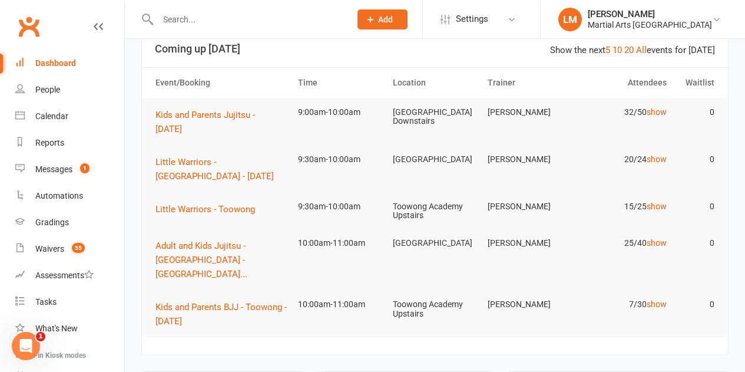
scroll to position [0, 0]
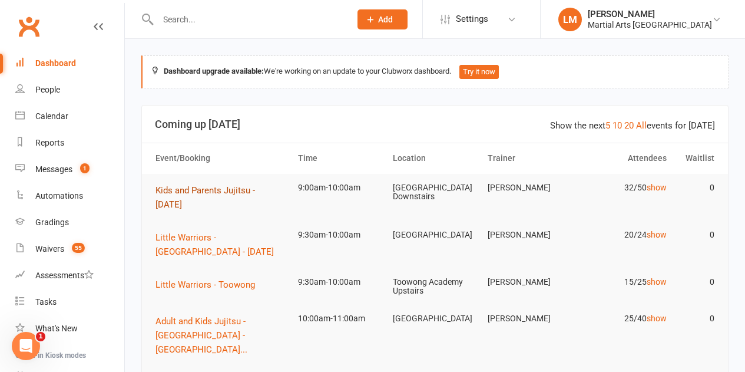
click at [180, 195] on span "Kids and Parents Jujitsu - Saturday" at bounding box center [205, 197] width 100 height 25
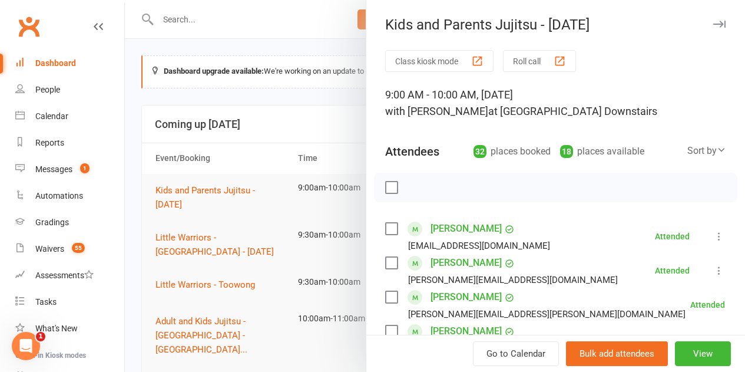
click at [243, 179] on div at bounding box center [435, 186] width 620 height 372
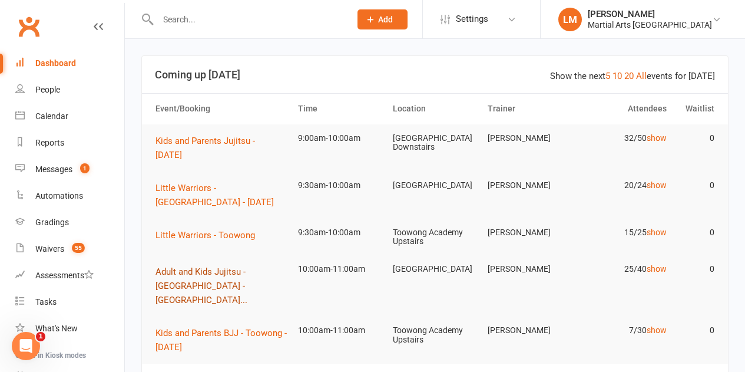
scroll to position [118, 0]
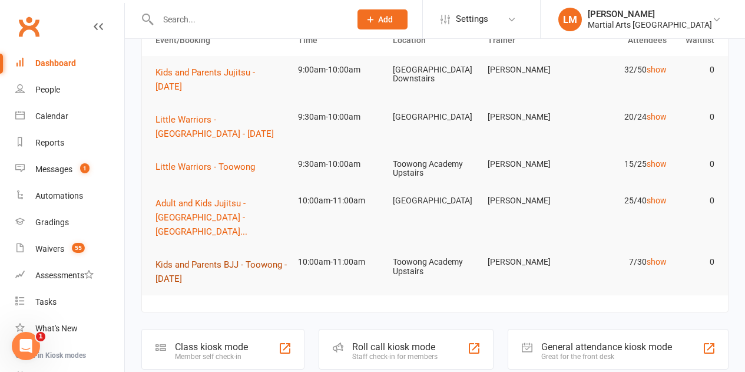
click at [241, 259] on span "Kids and Parents BJJ - Toowong - Saturday" at bounding box center [220, 271] width 131 height 25
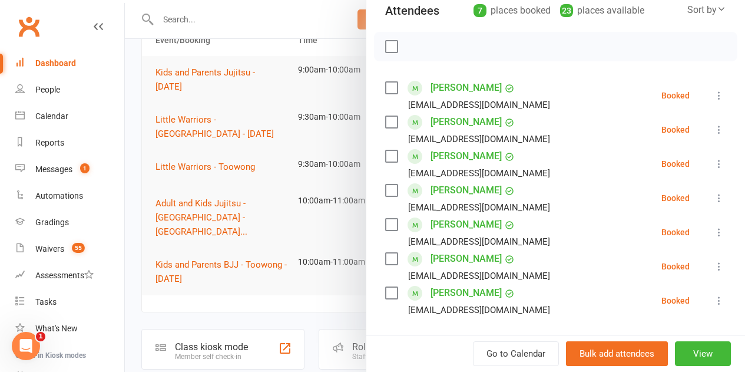
scroll to position [177, 0]
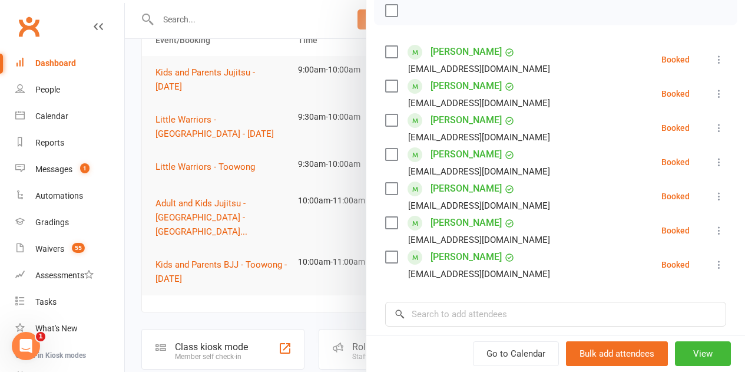
click at [385, 154] on label at bounding box center [391, 154] width 12 height 12
click at [386, 259] on label at bounding box center [391, 257] width 12 height 12
click at [464, 309] on input "search" at bounding box center [555, 314] width 341 height 25
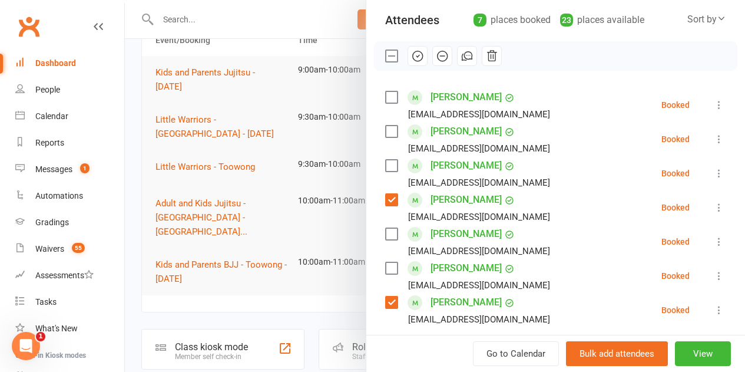
scroll to position [236, 0]
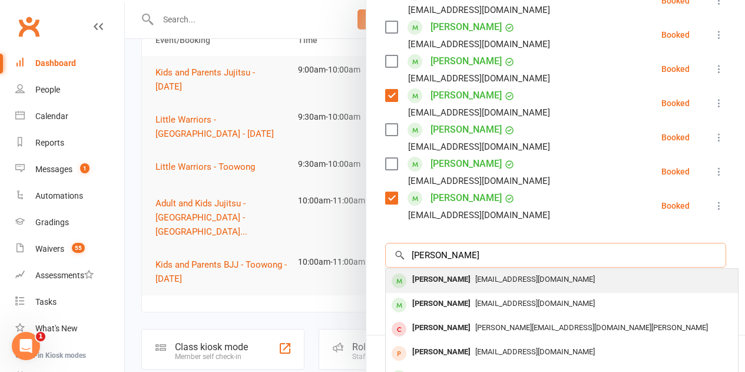
type input "alex hummel"
click at [444, 281] on div "Alexander Hummel-Montesinos" at bounding box center [442, 279] width 68 height 17
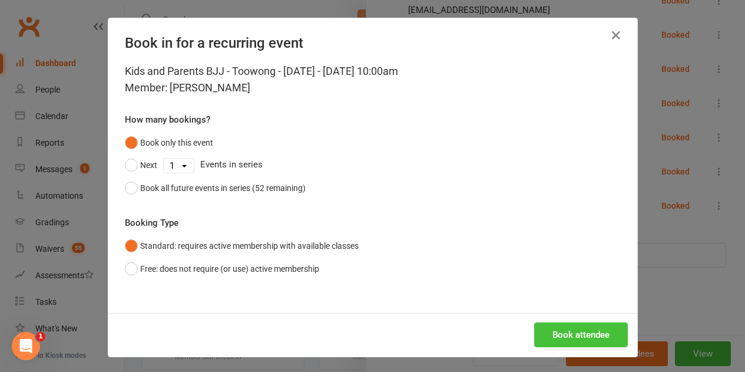
click at [541, 335] on button "Book attendee" at bounding box center [581, 334] width 94 height 25
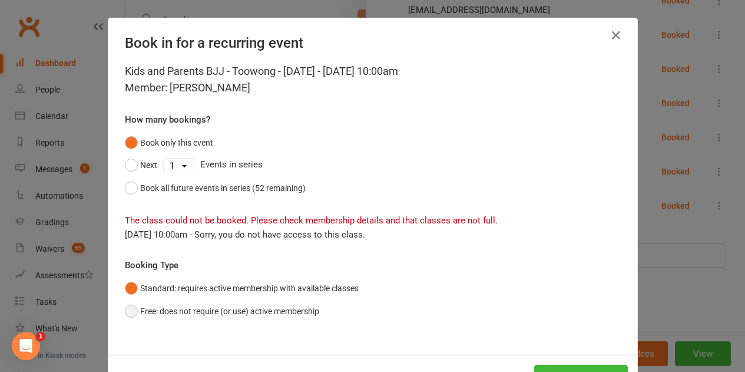
click at [211, 313] on button "Free: does not require (or use) active membership" at bounding box center [222, 311] width 194 height 22
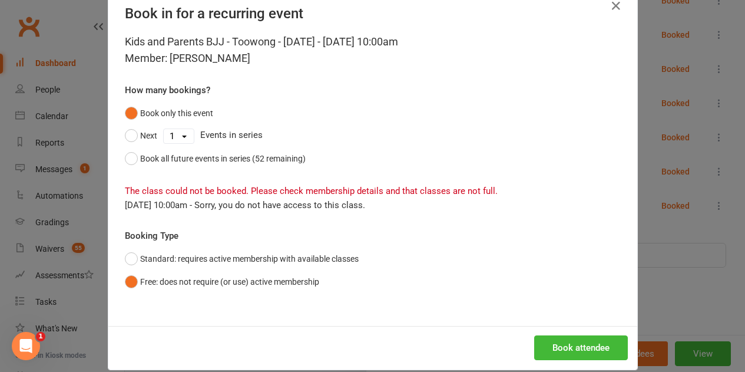
scroll to position [45, 0]
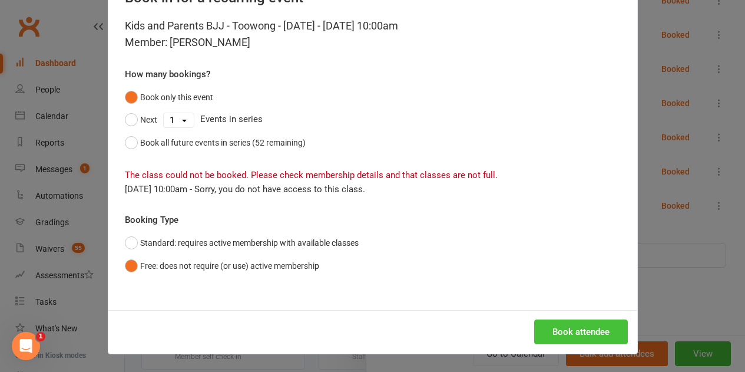
click at [561, 326] on button "Book attendee" at bounding box center [581, 331] width 94 height 25
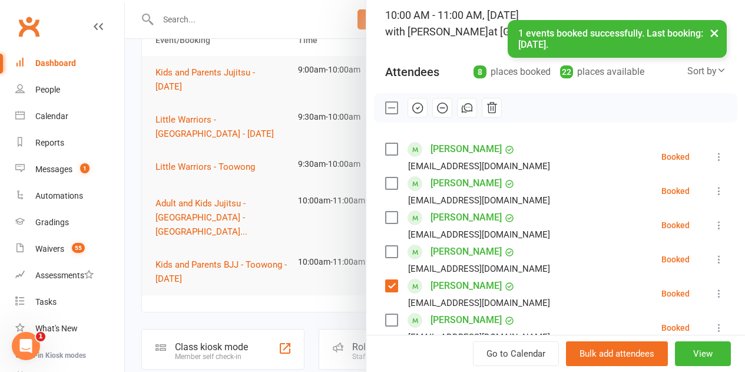
scroll to position [59, 0]
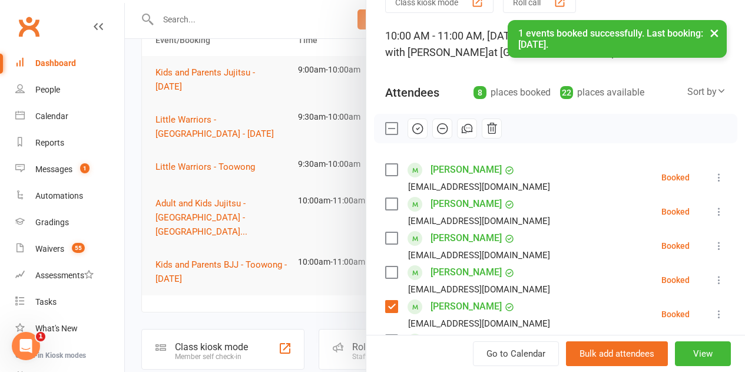
click at [385, 210] on label at bounding box center [391, 204] width 12 height 12
click at [411, 126] on icon "button" at bounding box center [417, 128] width 13 height 13
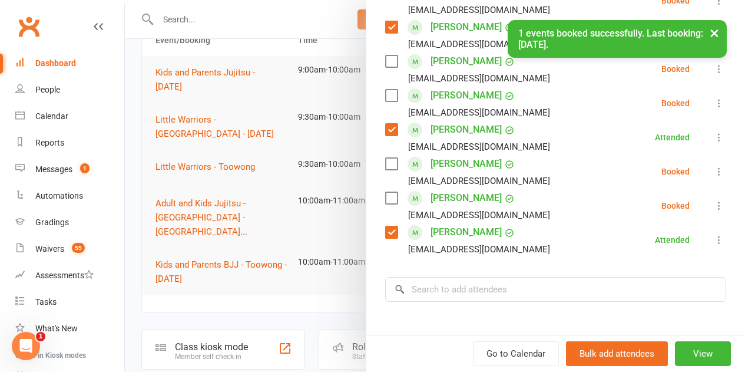
scroll to position [177, 0]
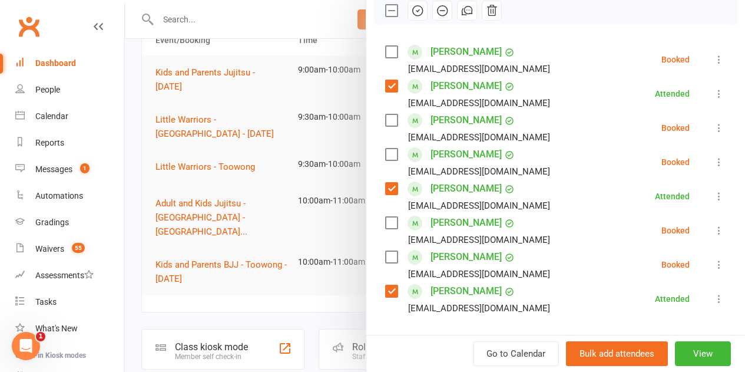
click at [385, 15] on label at bounding box center [391, 11] width 12 height 12
click at [260, 306] on div at bounding box center [435, 186] width 620 height 372
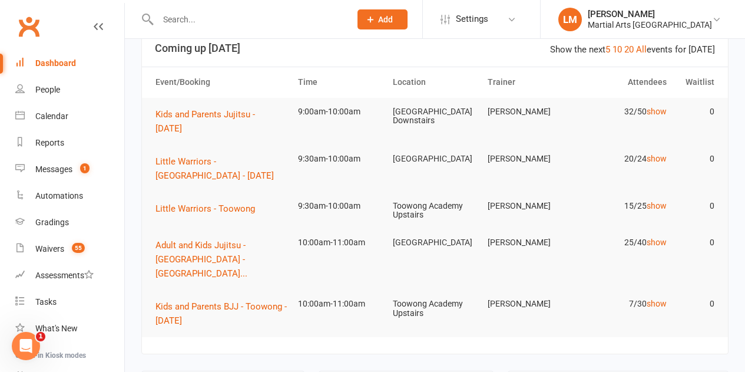
scroll to position [0, 0]
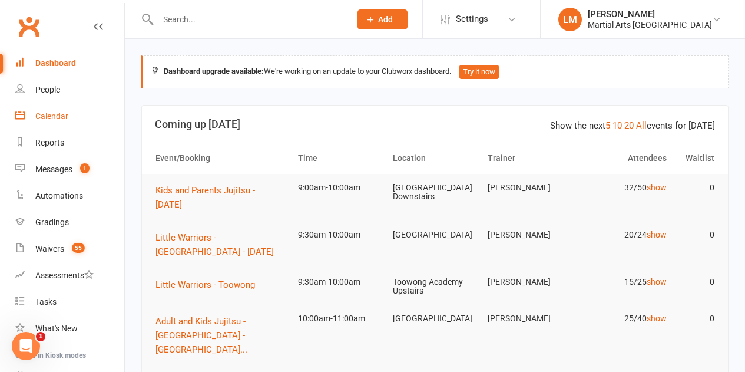
click at [57, 111] on link "Calendar" at bounding box center [69, 116] width 109 height 27
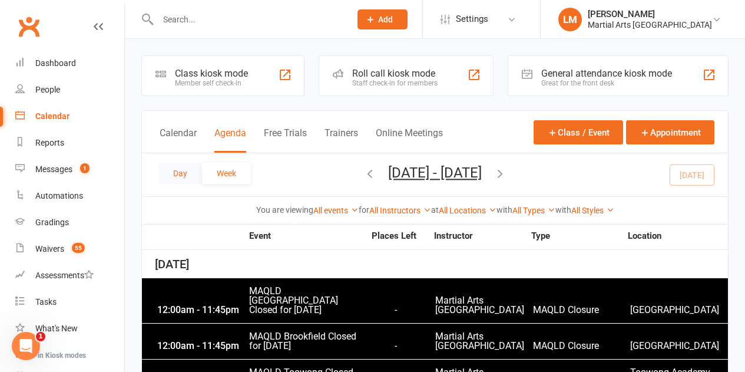
click at [186, 173] on button "Day" at bounding box center [180, 173] width 44 height 21
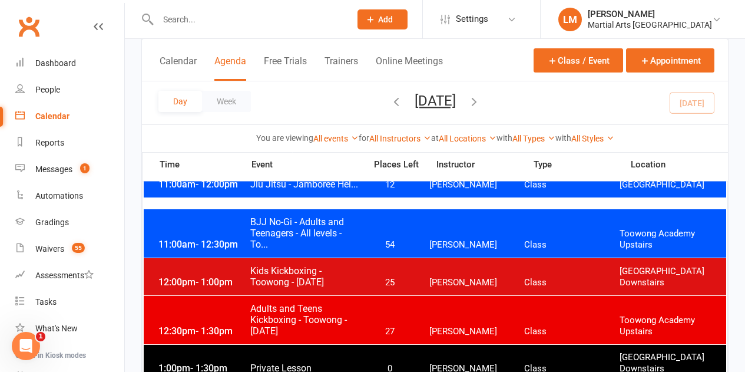
scroll to position [707, 0]
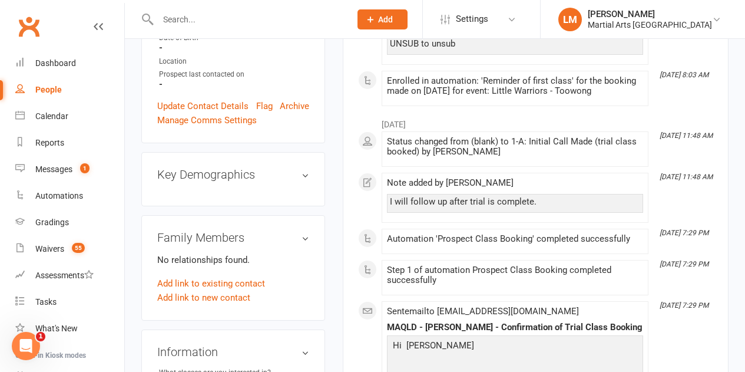
scroll to position [353, 0]
